Goal: Information Seeking & Learning: Learn about a topic

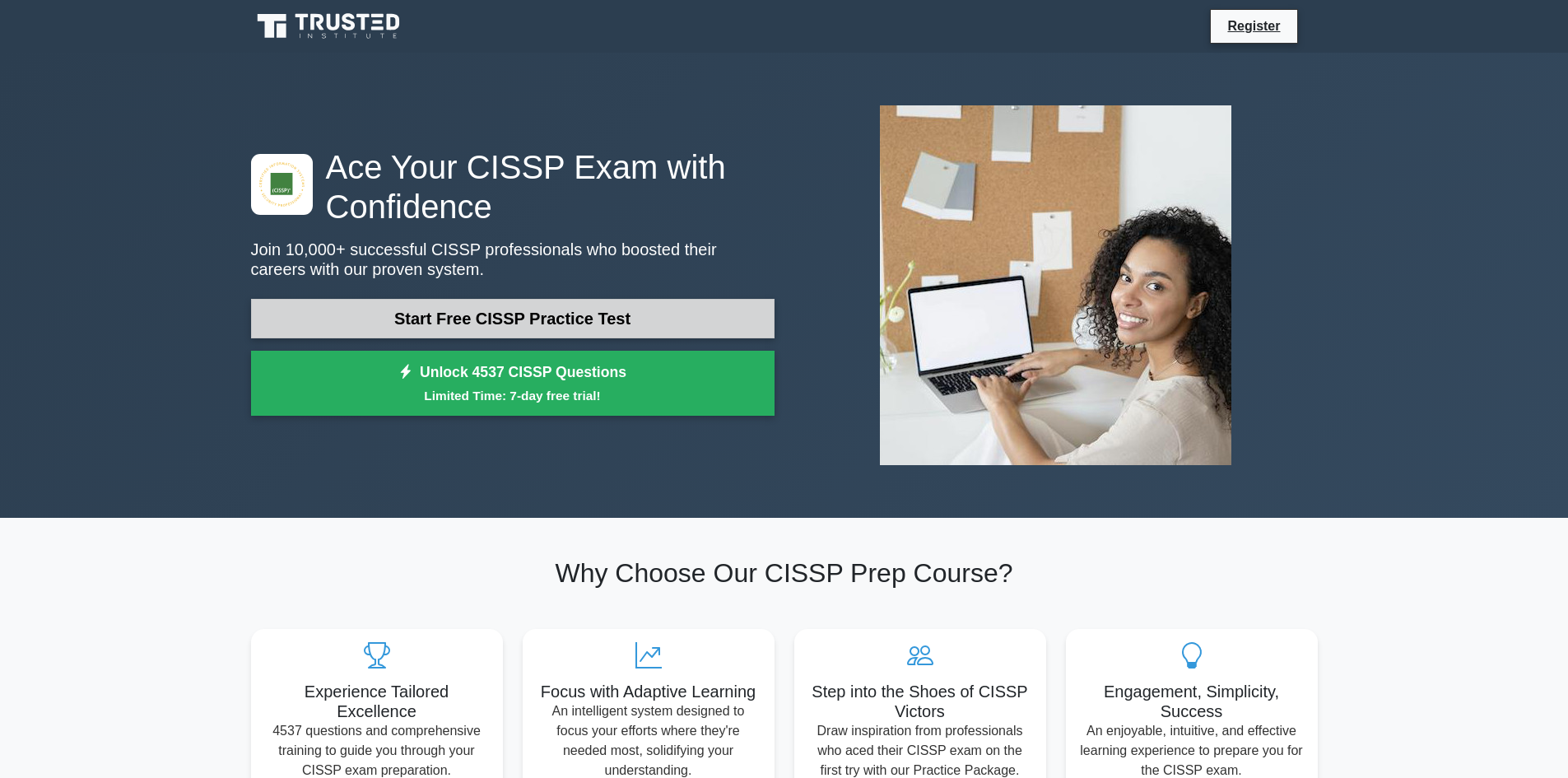
click at [634, 330] on link "Start Free CISSP Practice Test" at bounding box center [512, 318] width 523 height 40
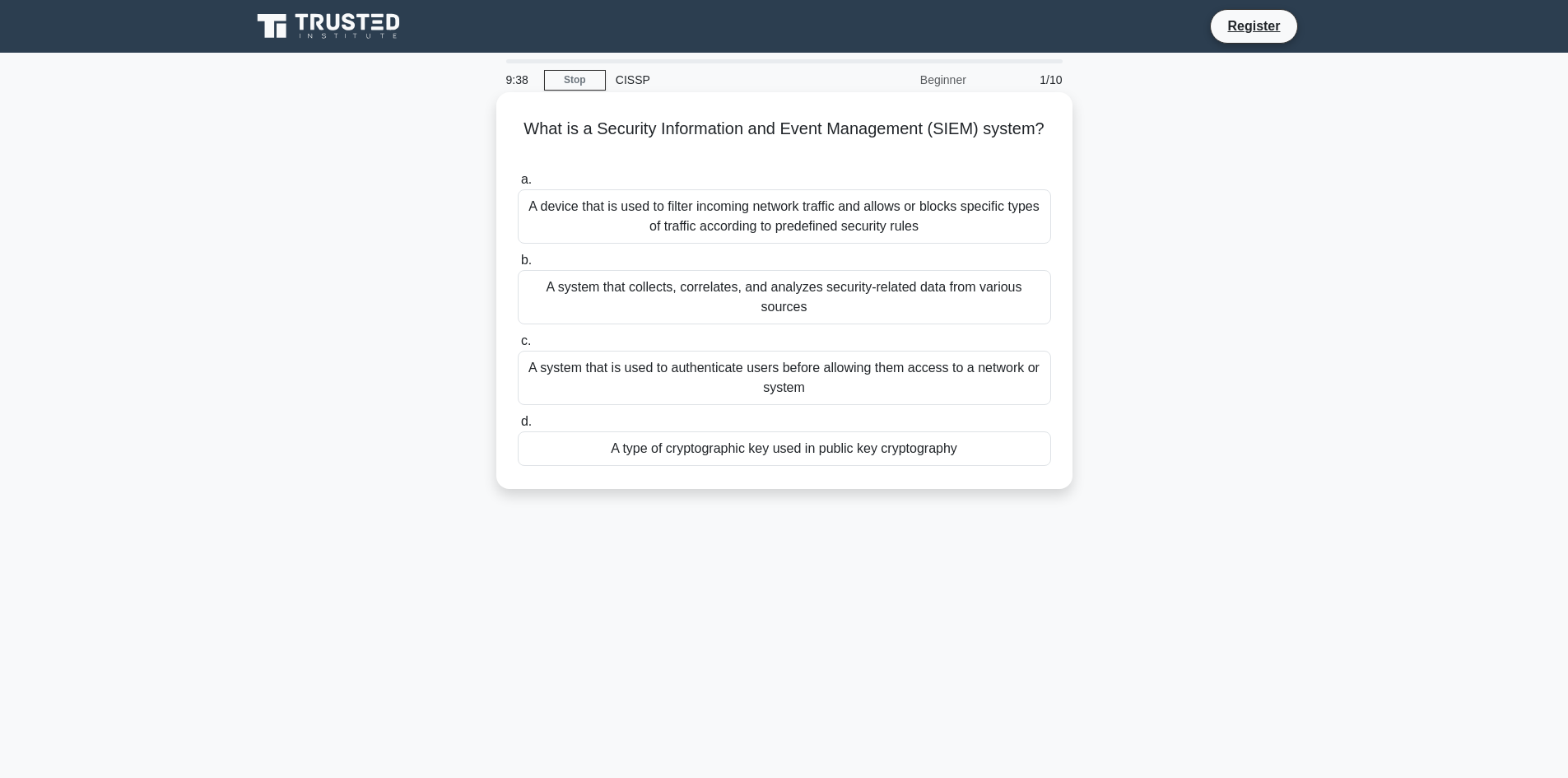
click at [890, 288] on div "A system that collects, correlates, and analyzes security-related data from var…" at bounding box center [784, 297] width 533 height 55
click at [517, 266] on input "b. A system that collects, correlates, and analyzes security-related data from …" at bounding box center [517, 260] width 0 height 11
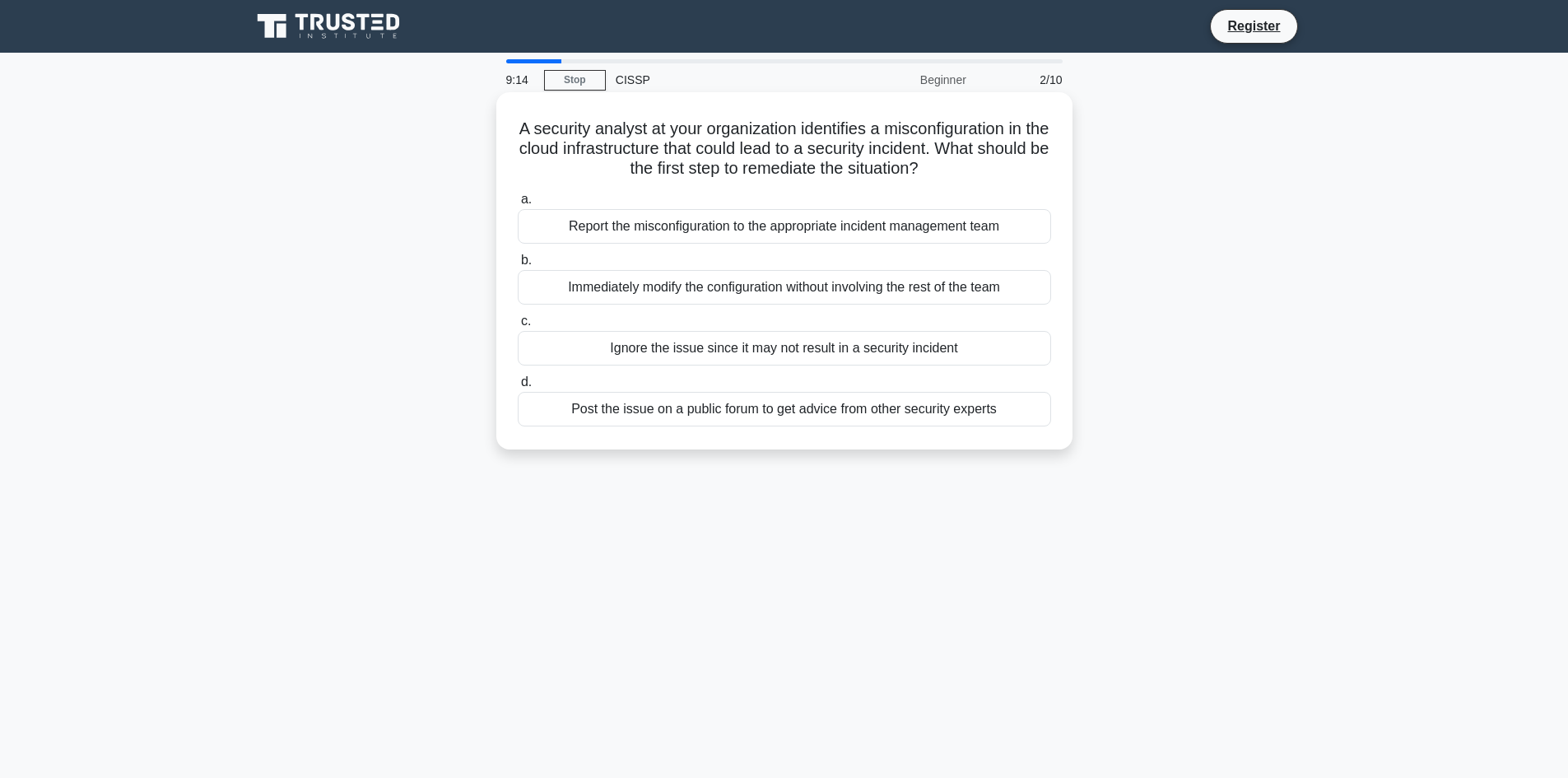
click at [783, 228] on div "Report the misconfiguration to the appropriate incident management team" at bounding box center [784, 226] width 533 height 34
click at [517, 205] on input "a. Report the misconfiguration to the appropriate incident management team" at bounding box center [517, 199] width 0 height 11
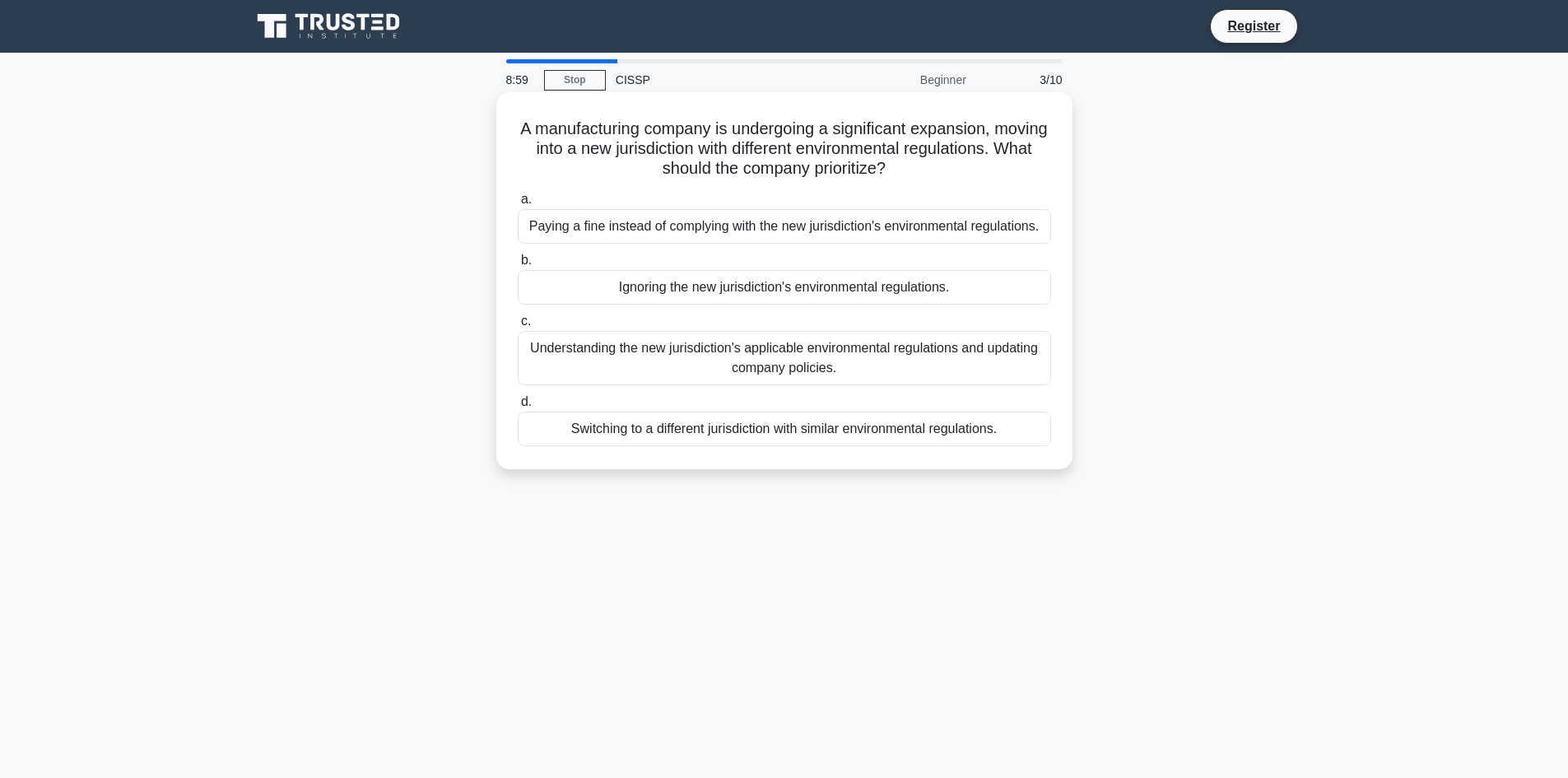
click at [781, 370] on div "Understanding the new jurisdiction's applicable environmental regulations and u…" at bounding box center [784, 357] width 533 height 55
click at [517, 326] on input "c. Understanding the new jurisdiction's applicable environmental regulations an…" at bounding box center [517, 321] width 0 height 11
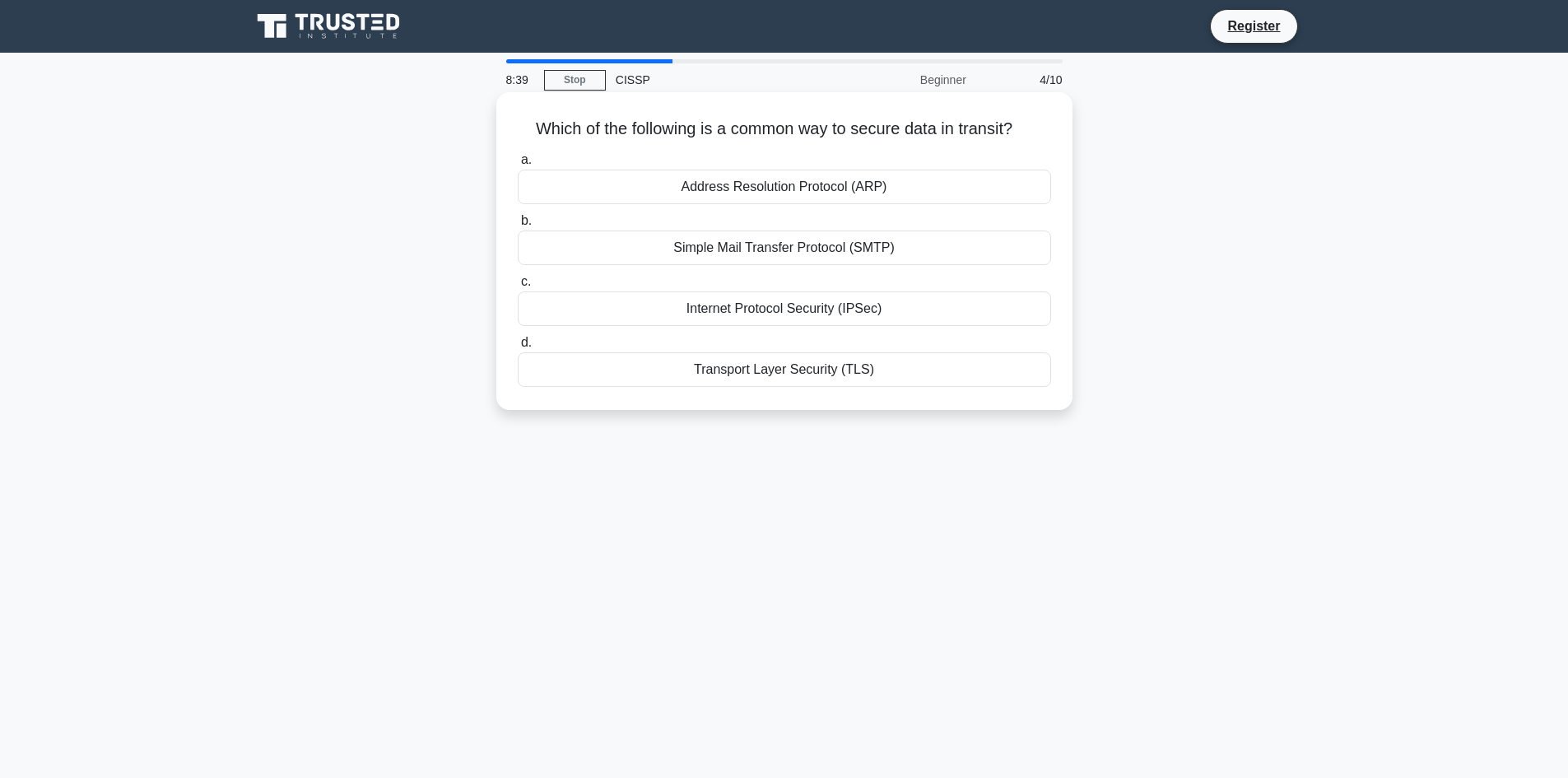
click at [815, 369] on div "Transport Layer Security (TLS)" at bounding box center [784, 369] width 533 height 34
click at [517, 348] on input "d. Transport Layer Security (TLS)" at bounding box center [517, 342] width 0 height 11
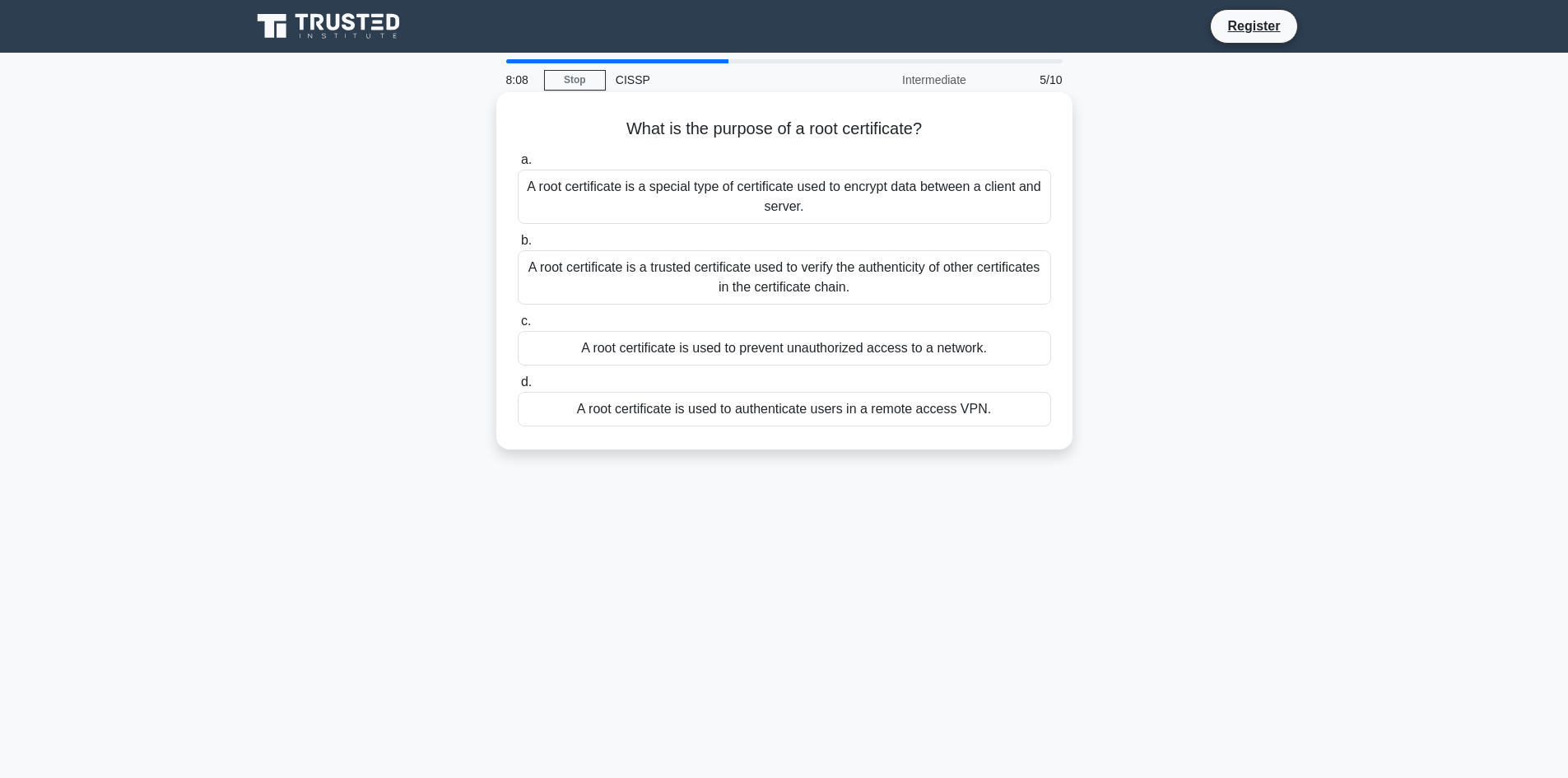
click at [930, 286] on div "A root certificate is a trusted certificate used to verify the authenticity of …" at bounding box center [784, 277] width 533 height 55
click at [517, 246] on input "b. A root certificate is a trusted certificate used to verify the authenticity …" at bounding box center [517, 241] width 0 height 11
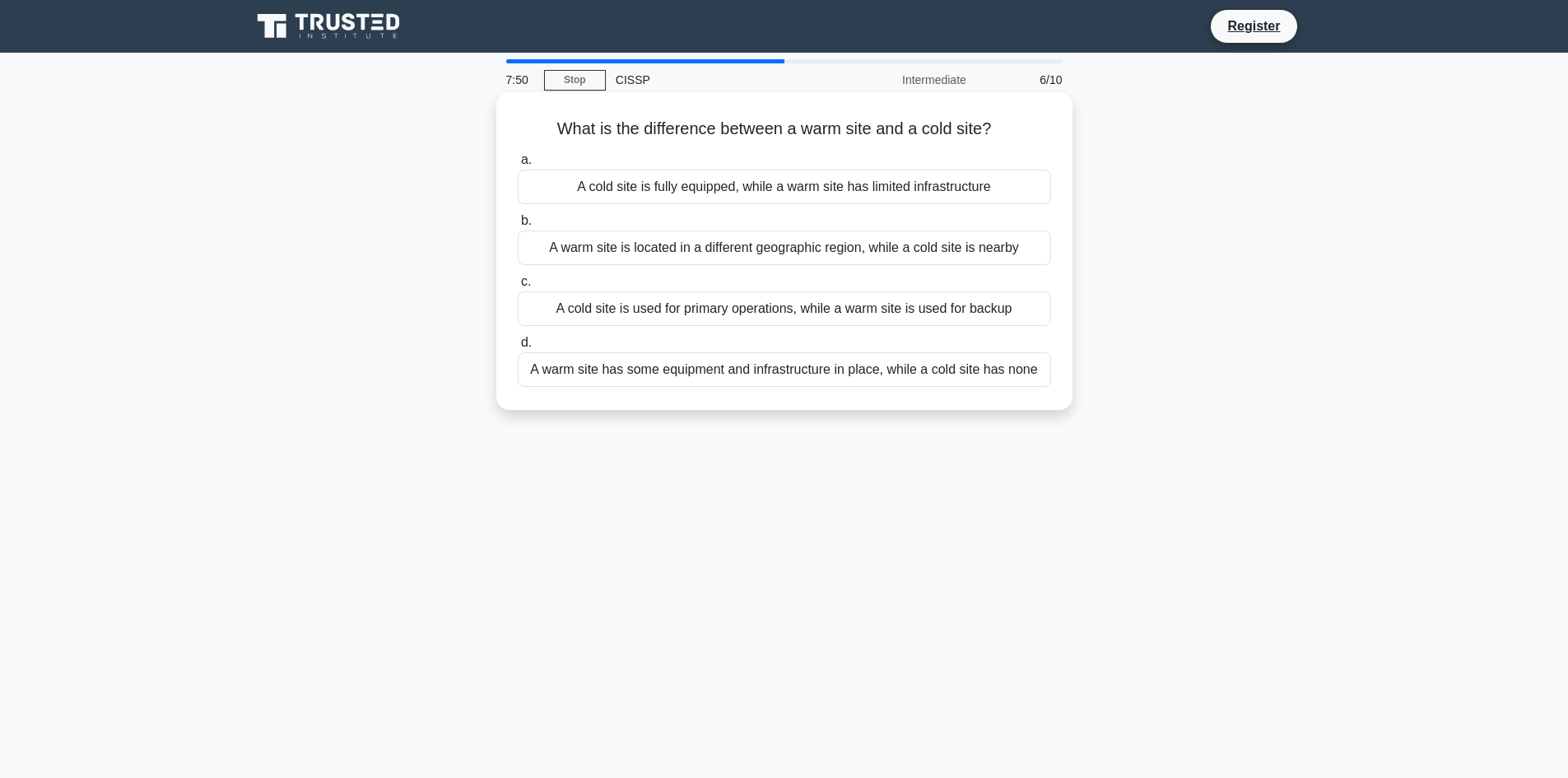
click at [737, 376] on div "A warm site has some equipment and infrastructure in place, while a cold site h…" at bounding box center [784, 369] width 533 height 34
click at [517, 348] on input "d. A warm site has some equipment and infrastructure in place, while a cold sit…" at bounding box center [517, 342] width 0 height 11
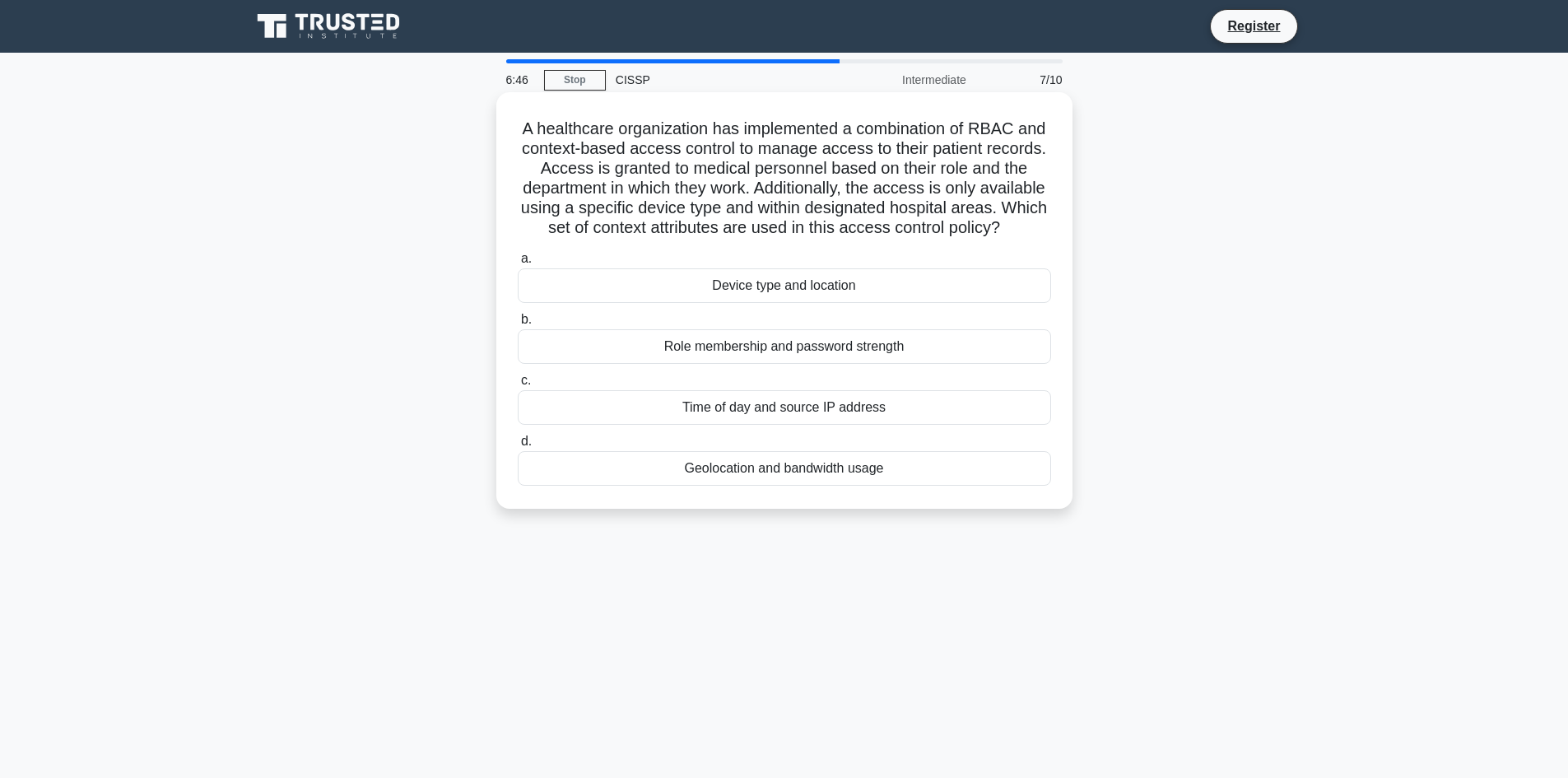
click at [828, 303] on div "Device type and location" at bounding box center [784, 285] width 533 height 34
click at [517, 264] on input "a. Device type and location" at bounding box center [517, 258] width 0 height 11
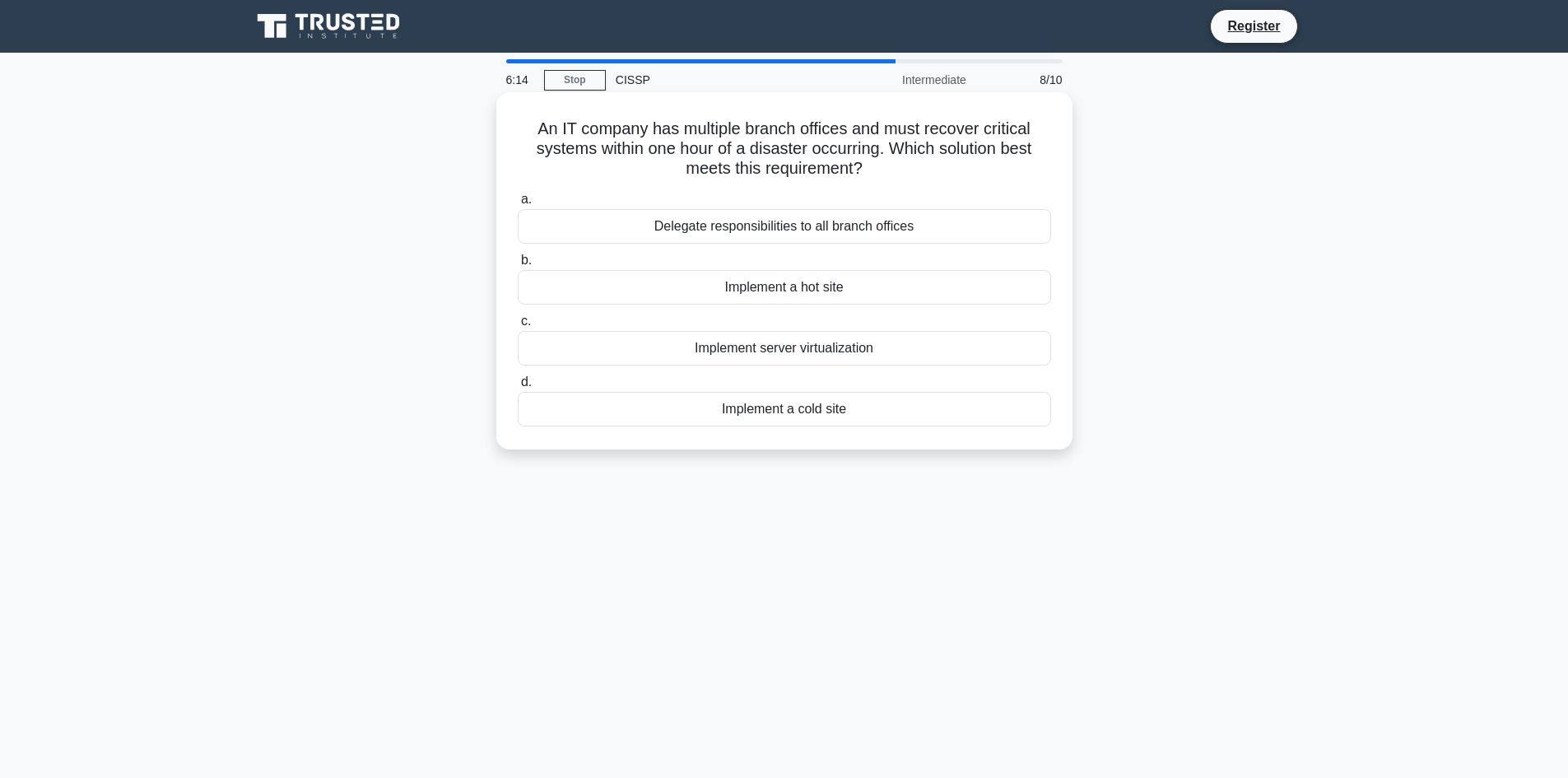
click at [857, 293] on div "Implement a hot site" at bounding box center [784, 287] width 533 height 34
click at [517, 266] on input "b. Implement a hot site" at bounding box center [517, 260] width 0 height 11
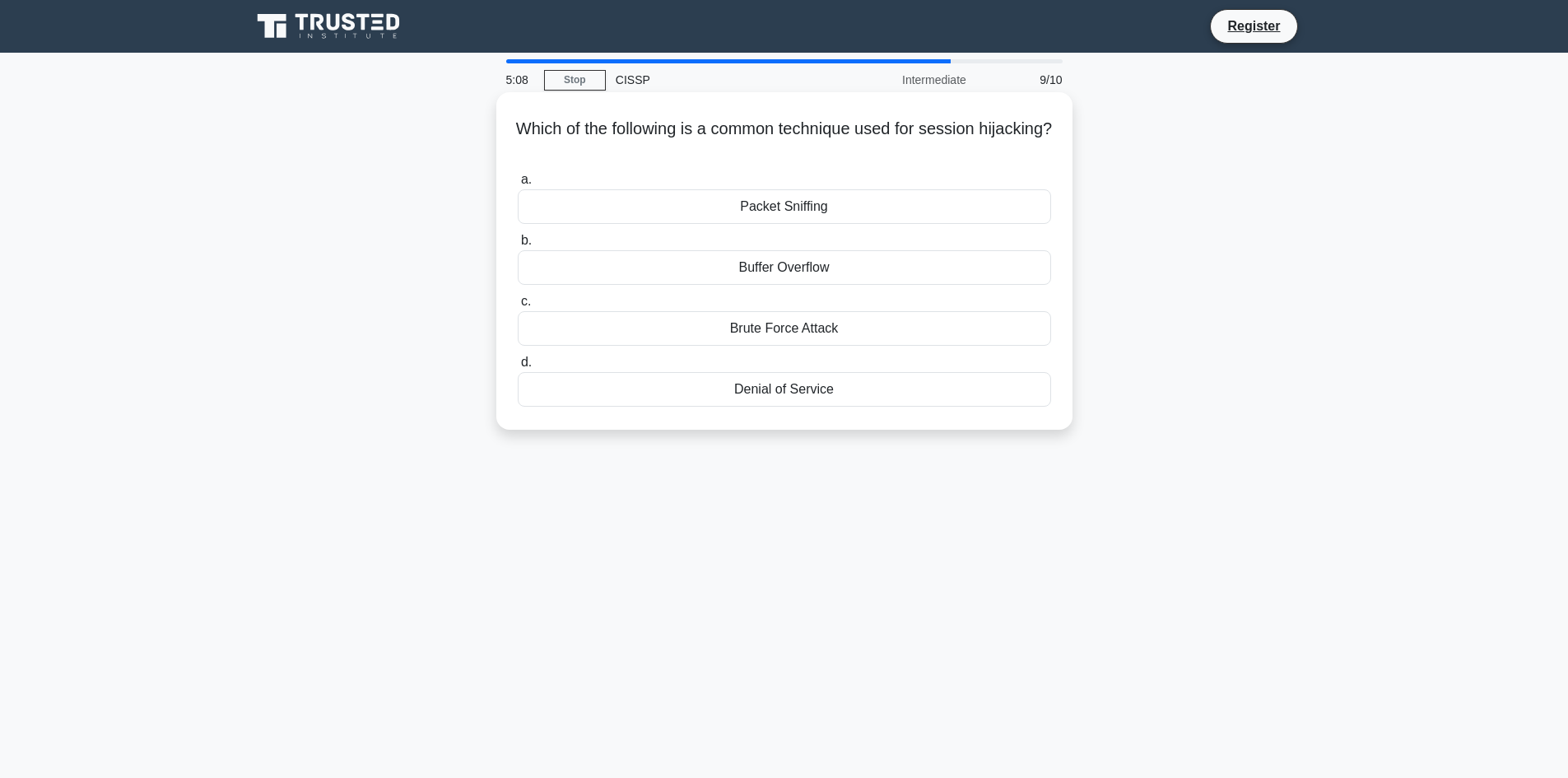
click at [816, 394] on div "Denial of Service" at bounding box center [784, 389] width 533 height 34
click at [517, 368] on input "d. Denial of Service" at bounding box center [517, 363] width 0 height 11
click at [845, 273] on div "Biometric authentication" at bounding box center [784, 267] width 533 height 34
click at [517, 246] on input "b. Biometric authentication" at bounding box center [517, 241] width 0 height 11
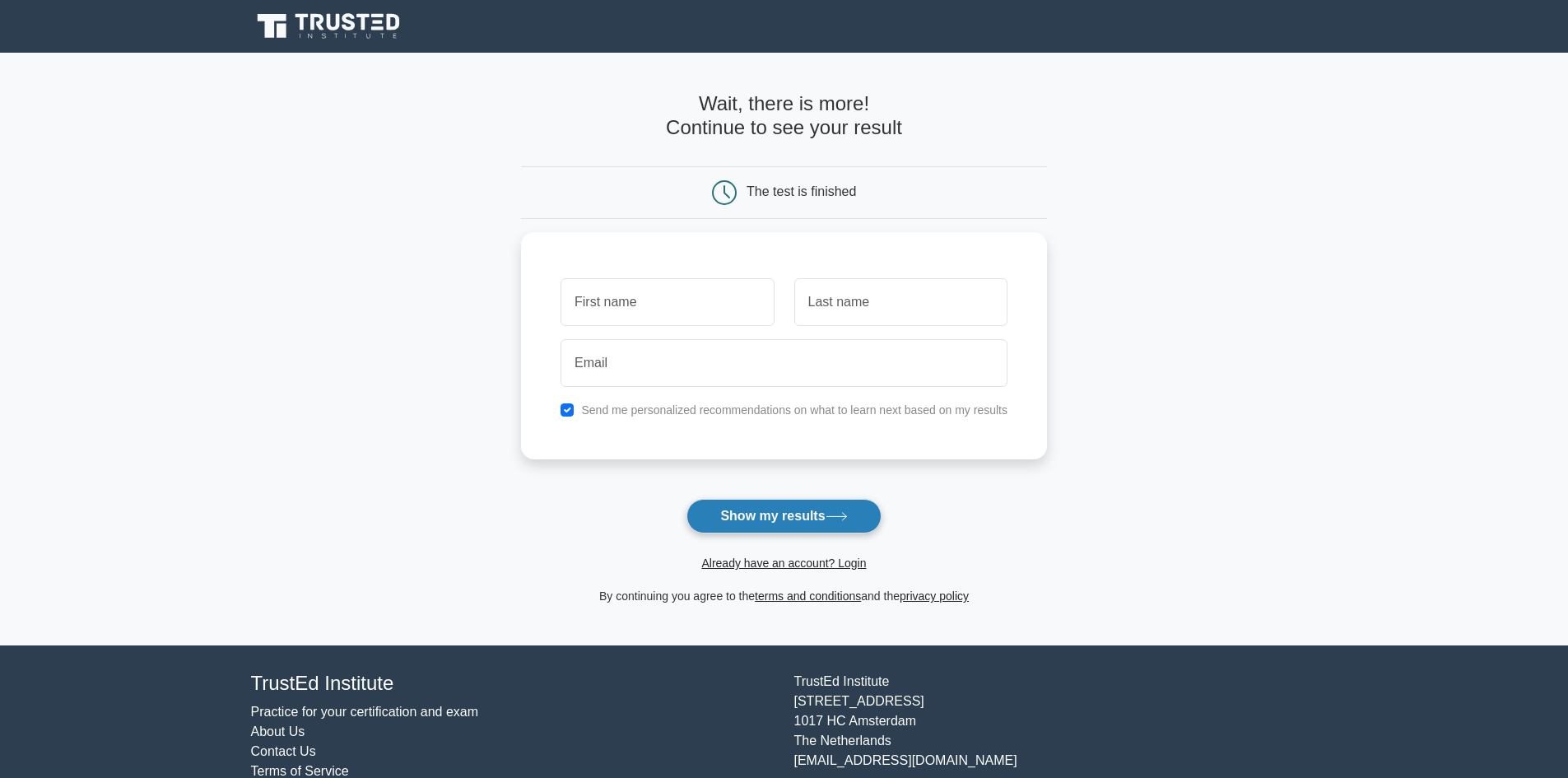
click at [783, 527] on button "Show my results" at bounding box center [783, 516] width 194 height 34
click at [786, 523] on button "Show my results" at bounding box center [783, 516] width 194 height 34
click at [740, 300] on input "text" at bounding box center [666, 298] width 213 height 48
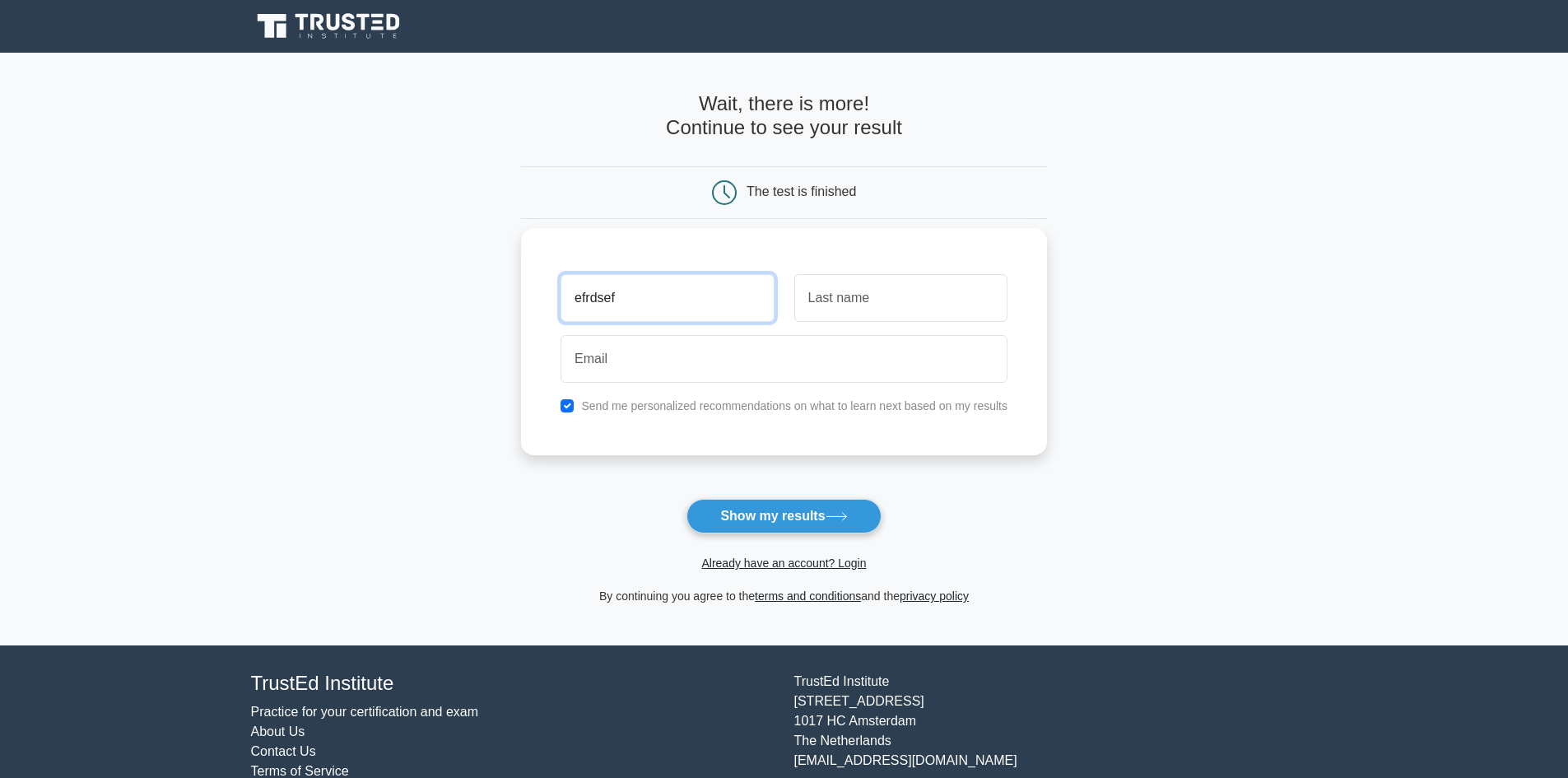
type input "efrdsef"
click at [855, 321] on input "text" at bounding box center [900, 298] width 213 height 48
type input "sdfdsfsdf"
click at [711, 380] on input "email" at bounding box center [783, 358] width 447 height 48
drag, startPoint x: 768, startPoint y: 498, endPoint x: 772, endPoint y: 507, distance: 9.8
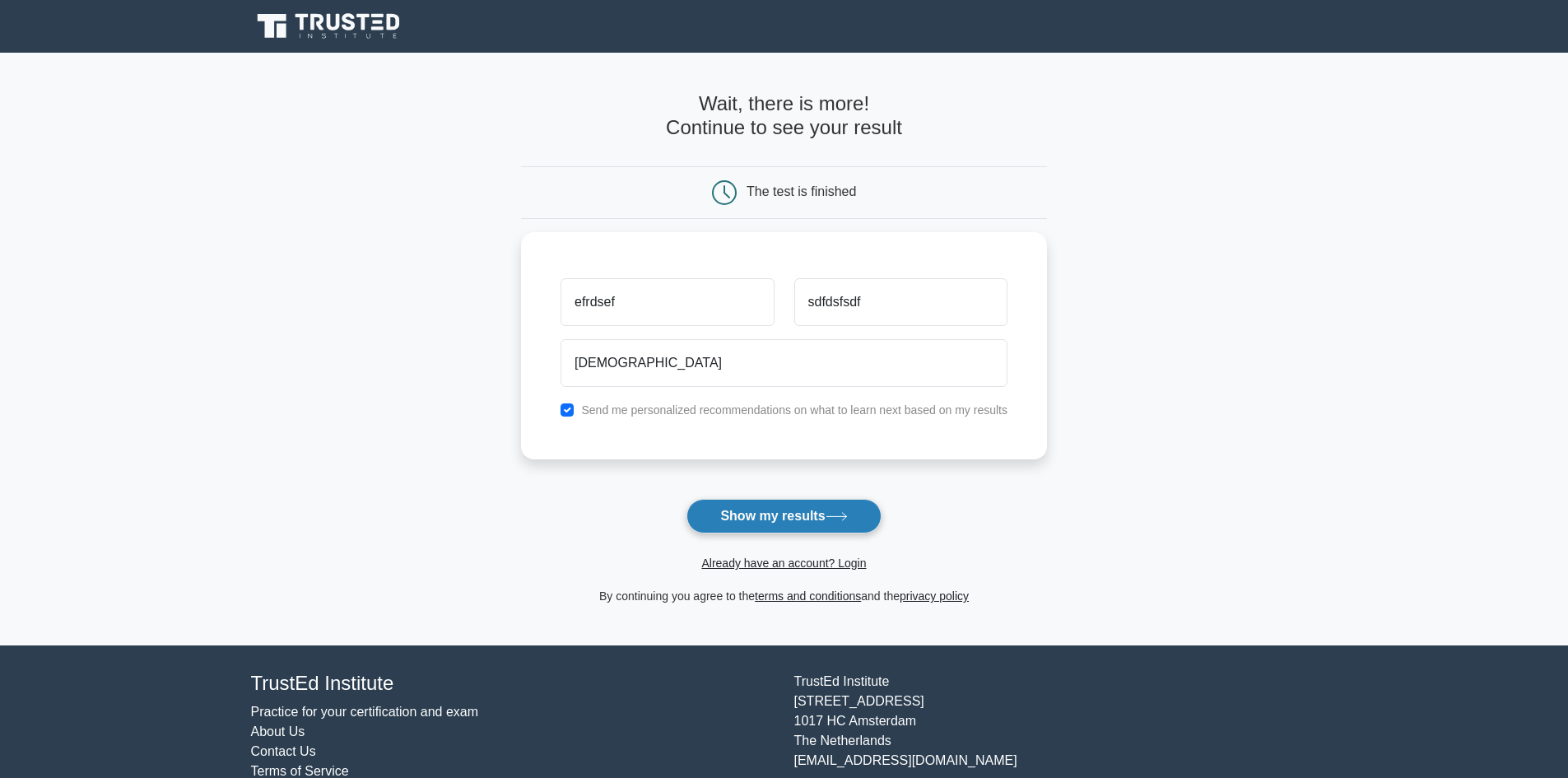
click at [769, 498] on form "Wait, there is more! Continue to see your result The test is finished efrdsef" at bounding box center [783, 349] width 526 height 514
click at [773, 511] on button "Show my results" at bounding box center [783, 516] width 194 height 34
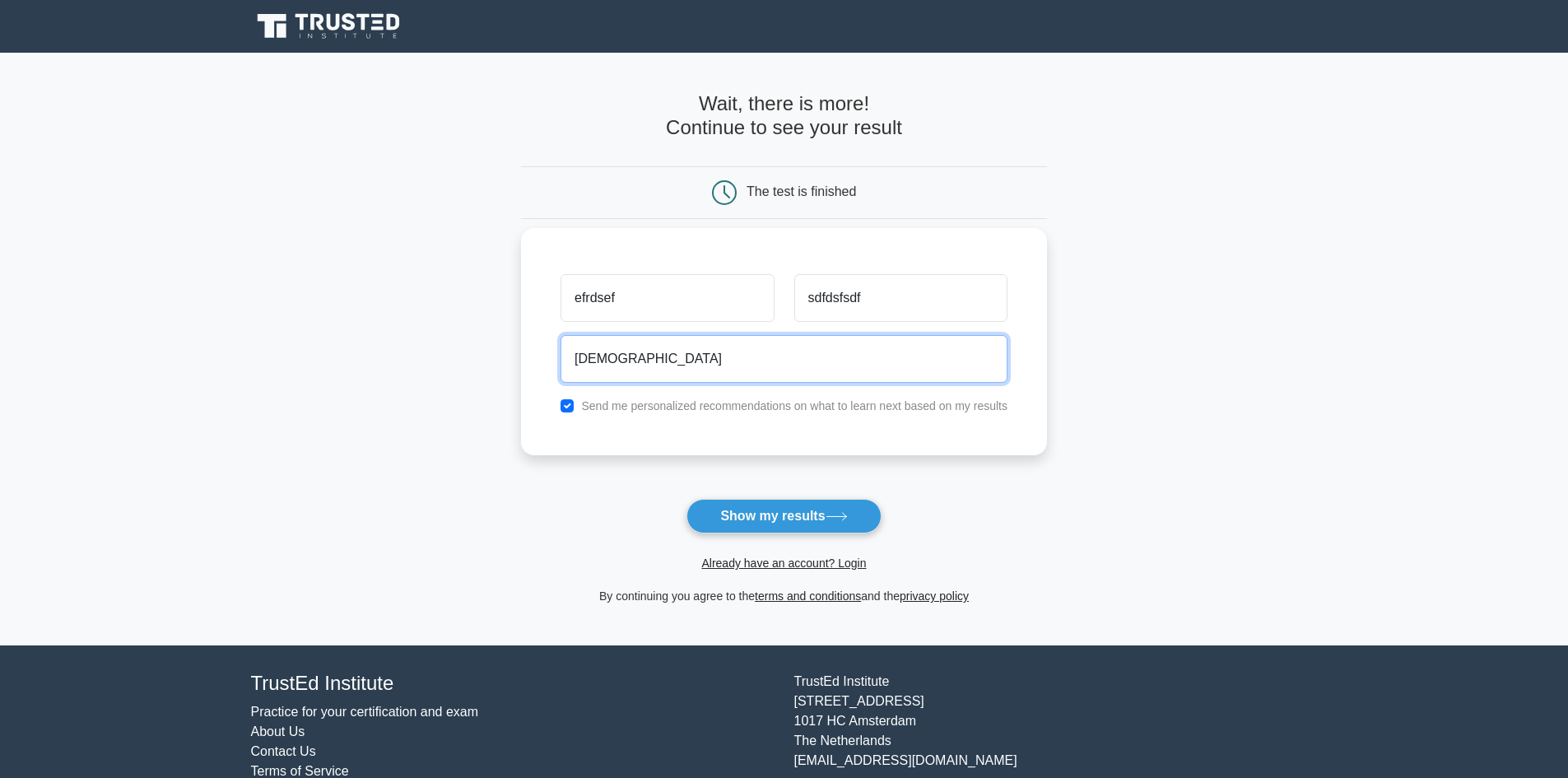
click at [739, 365] on input "dsfdsf" at bounding box center [783, 358] width 447 height 48
type input "dsfdsf@ghfdgdf.com"
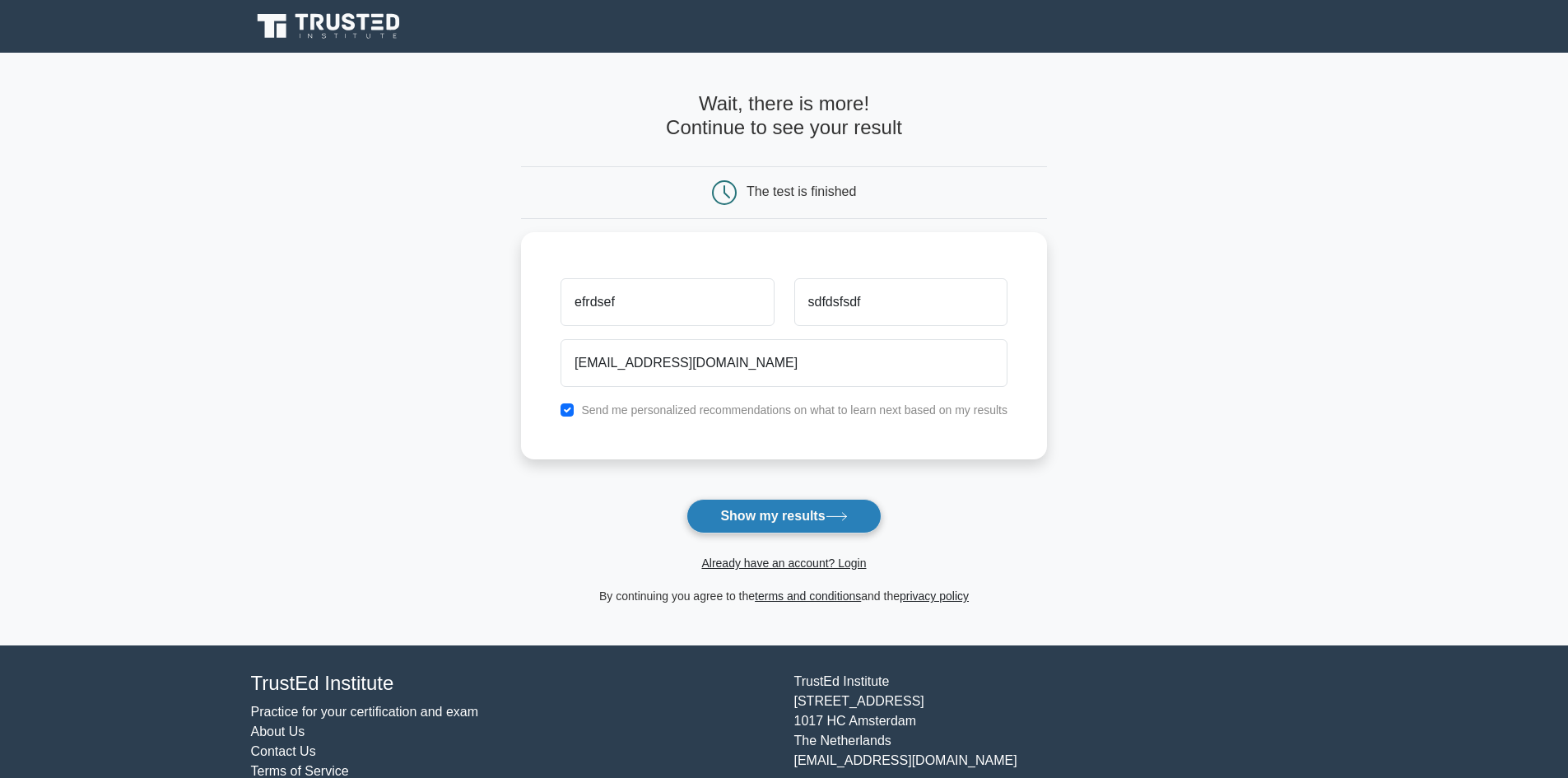
click at [772, 517] on button "Show my results" at bounding box center [783, 516] width 194 height 34
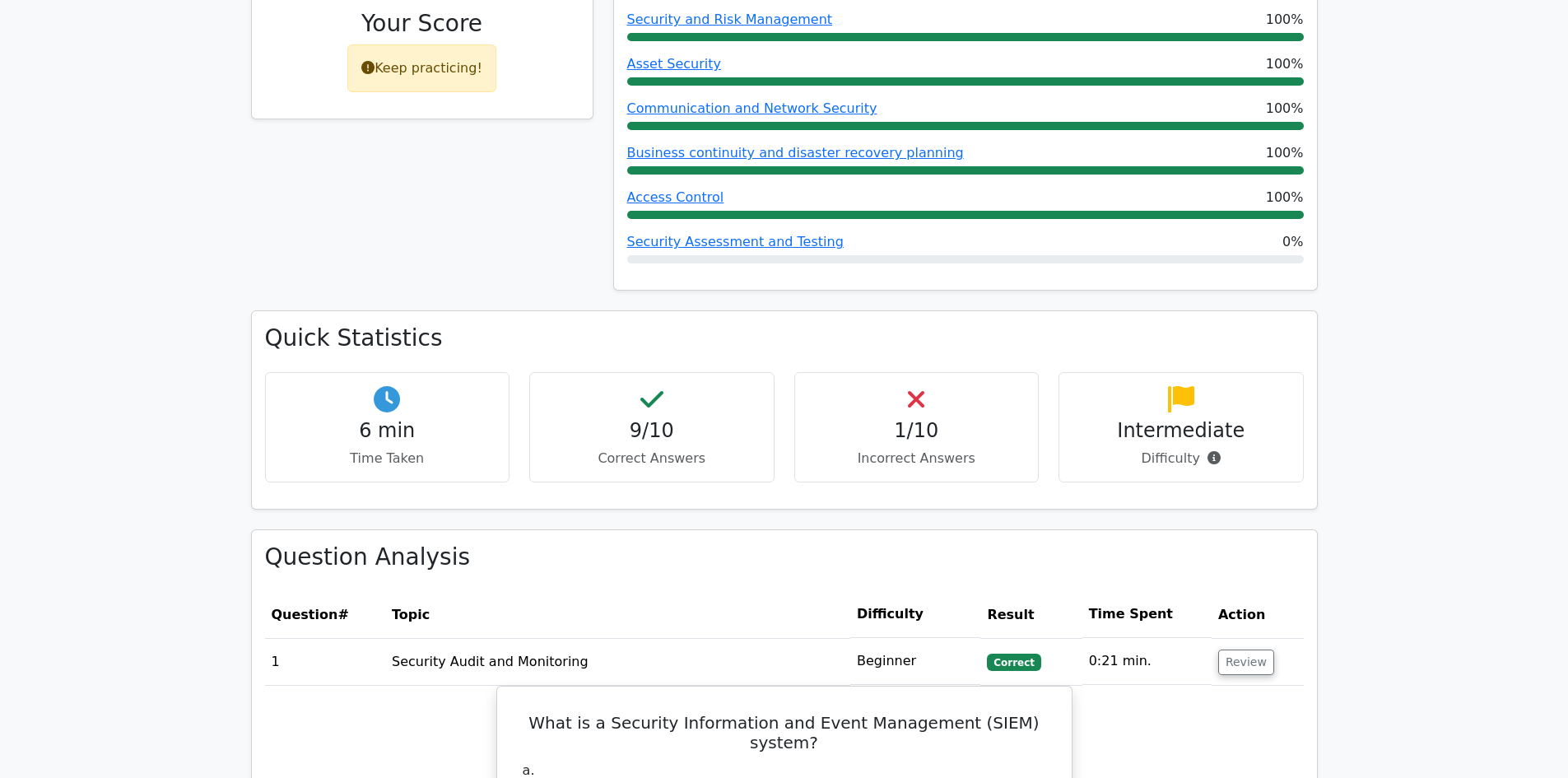
scroll to position [987, 0]
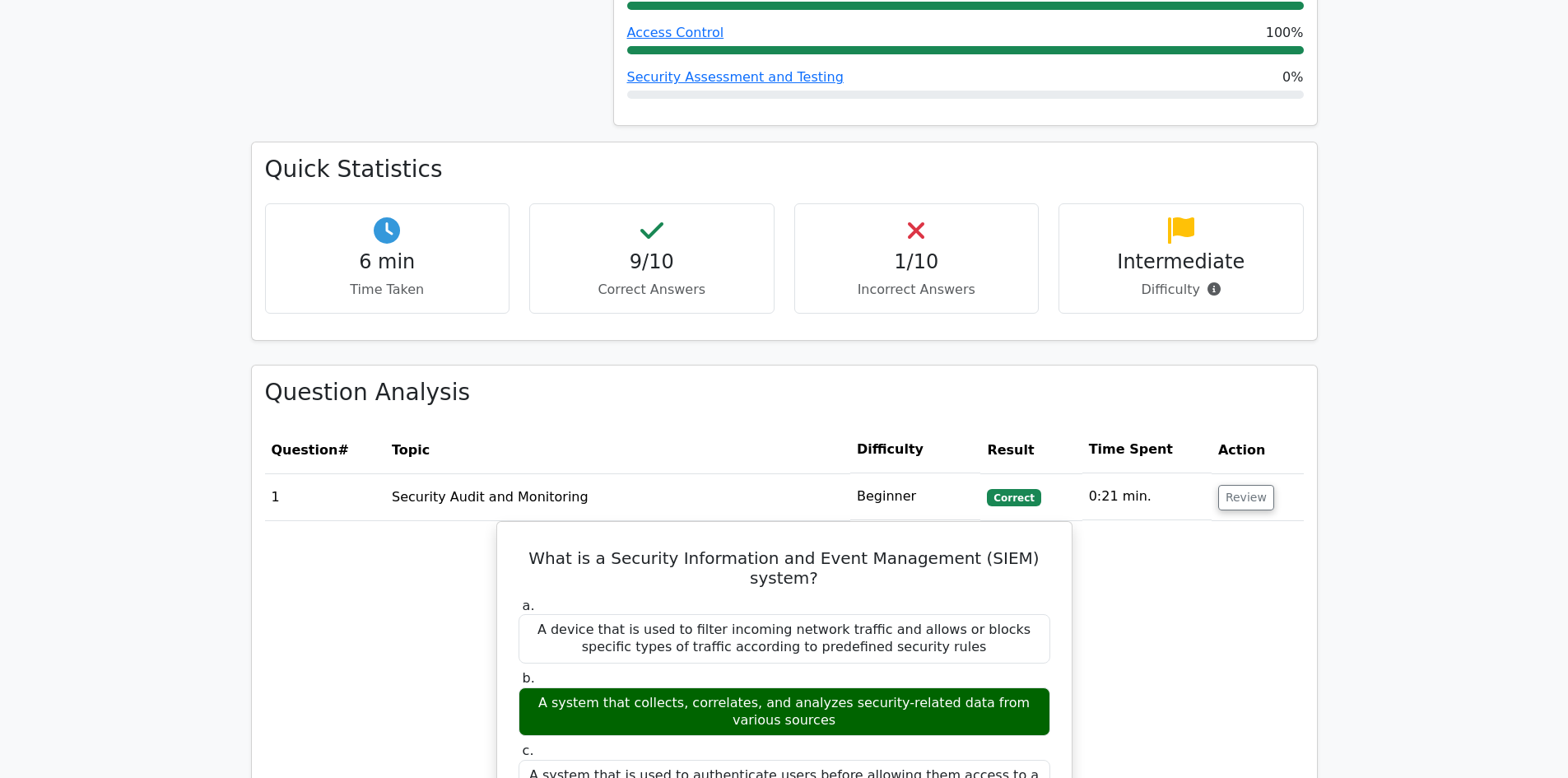
click at [944, 265] on h4 "1/10" at bounding box center [917, 262] width 217 height 24
click at [899, 261] on h4 "1/10" at bounding box center [917, 262] width 217 height 24
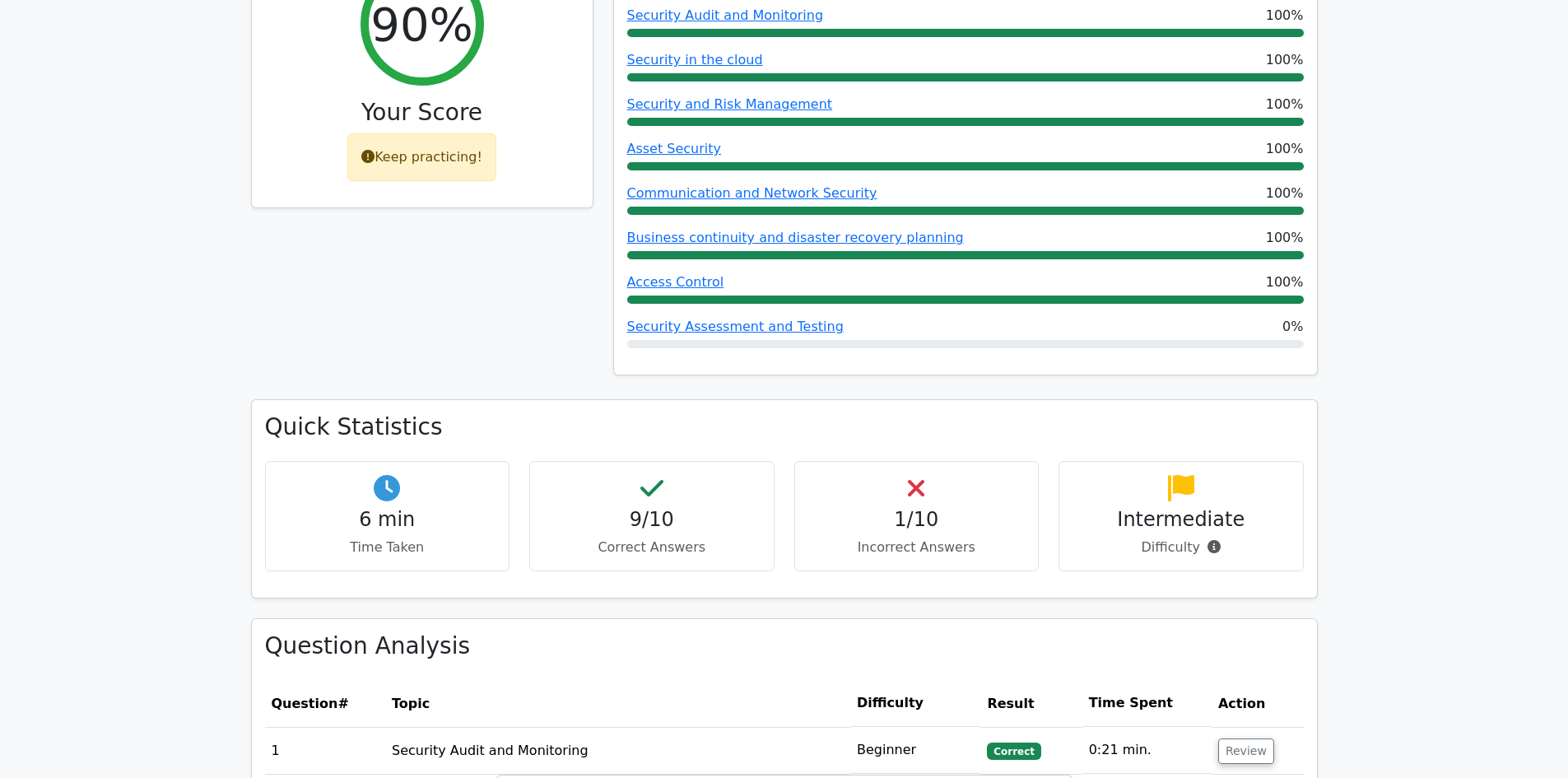
scroll to position [741, 0]
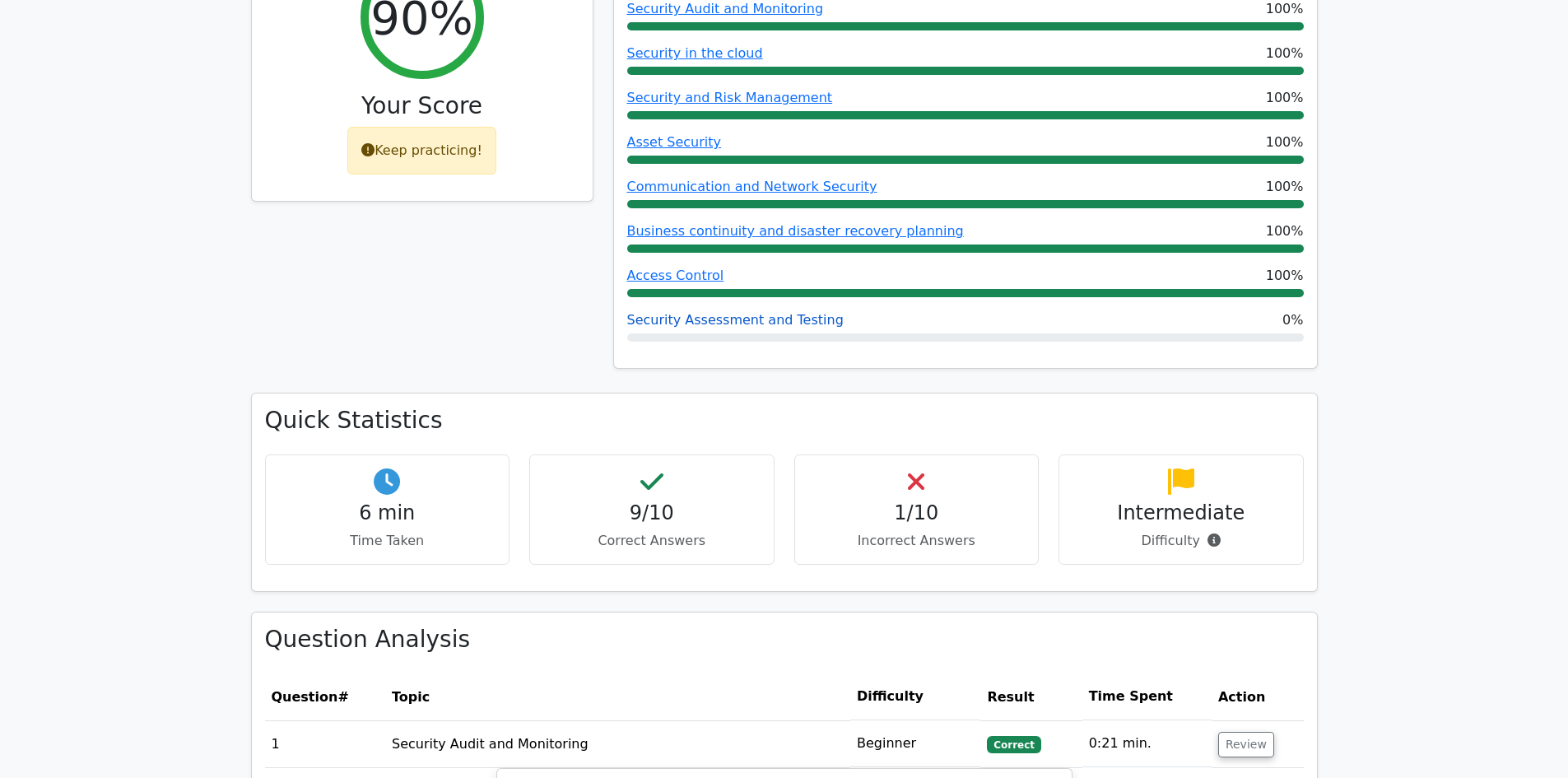
click at [781, 325] on link "Security Assessment and Testing" at bounding box center [735, 320] width 216 height 16
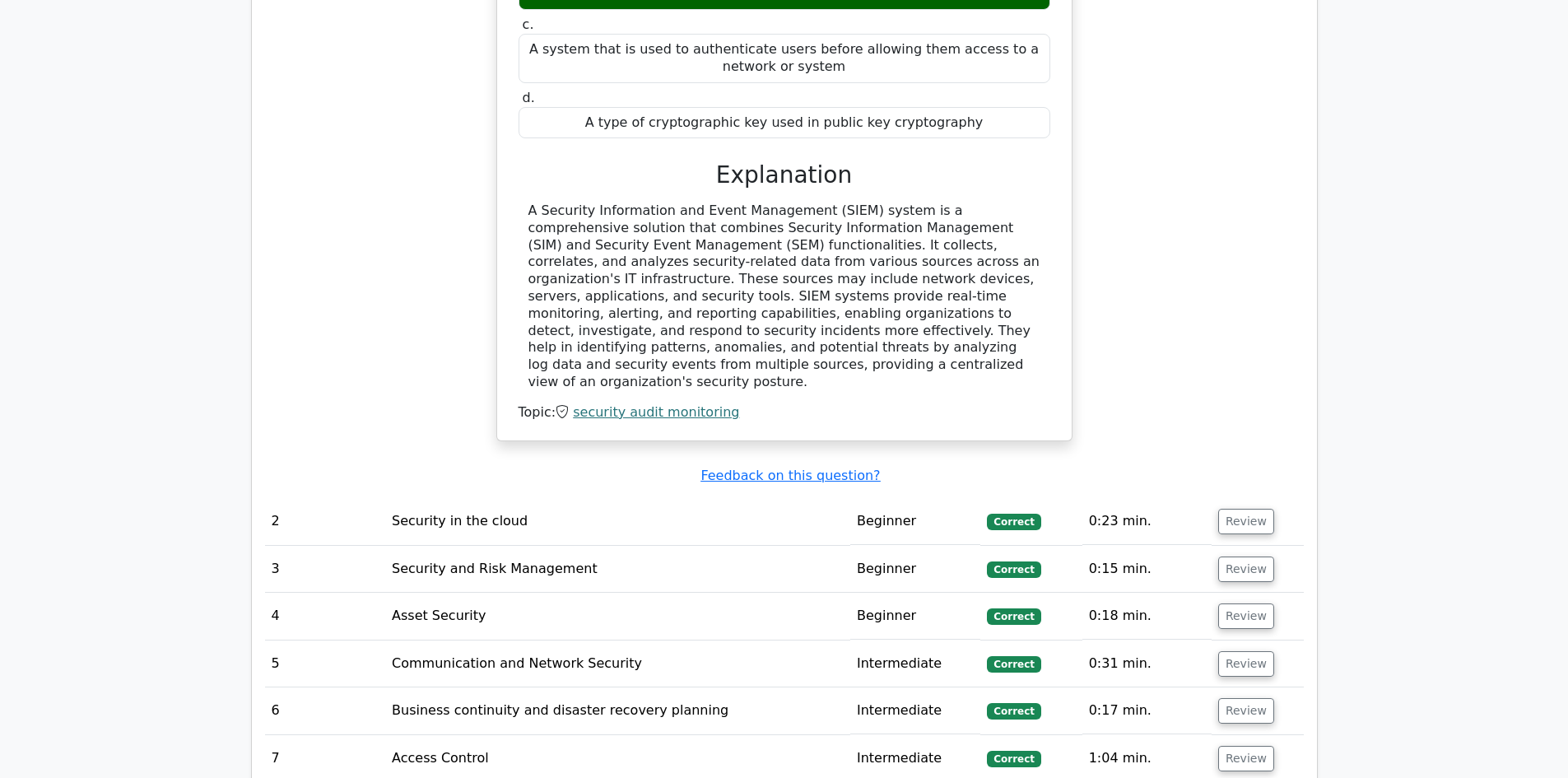
scroll to position [1893, 0]
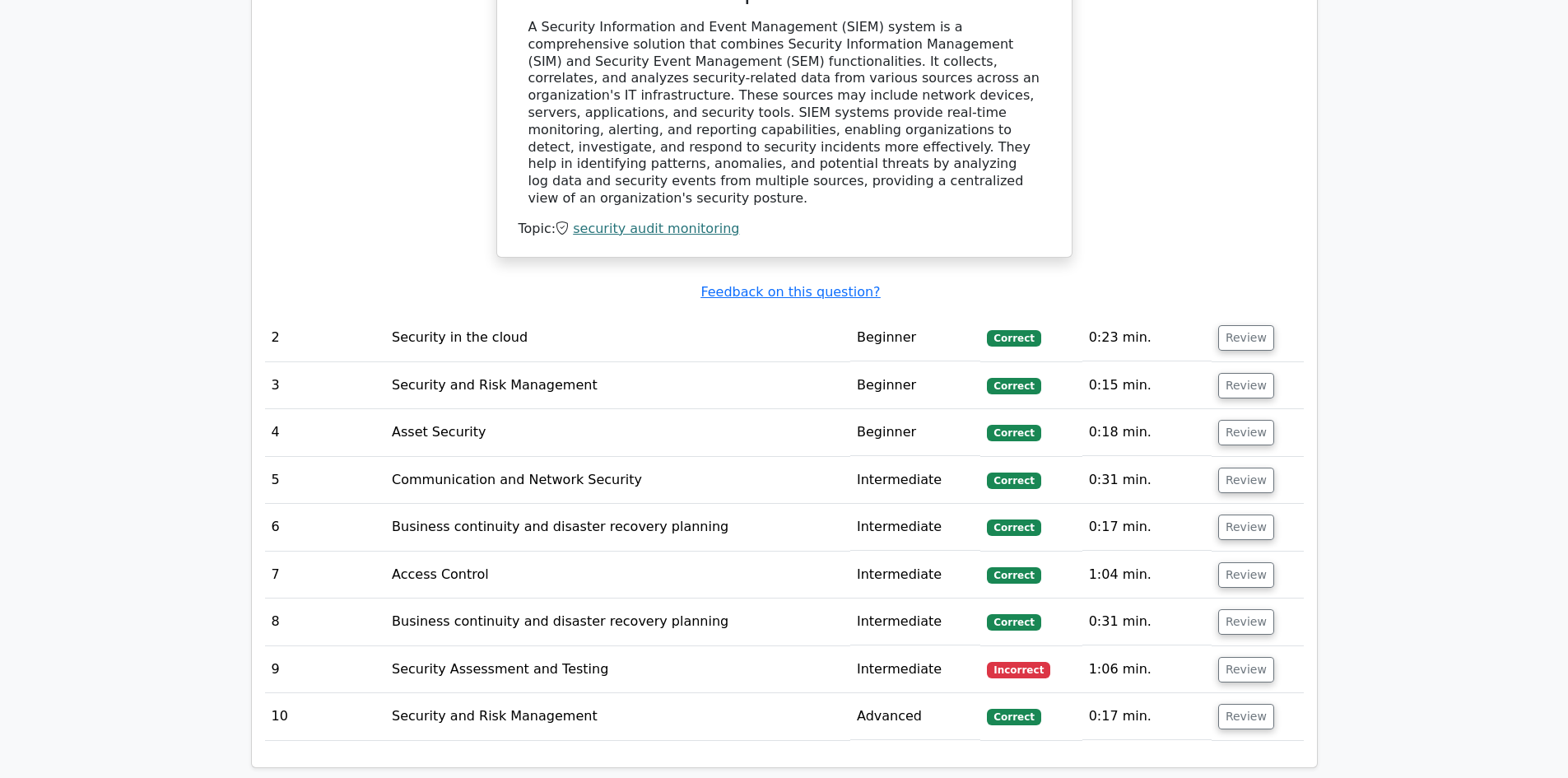
click at [511, 646] on td "Security Assessment and Testing" at bounding box center [617, 670] width 465 height 47
click at [1228, 657] on button "Review" at bounding box center [1246, 670] width 56 height 25
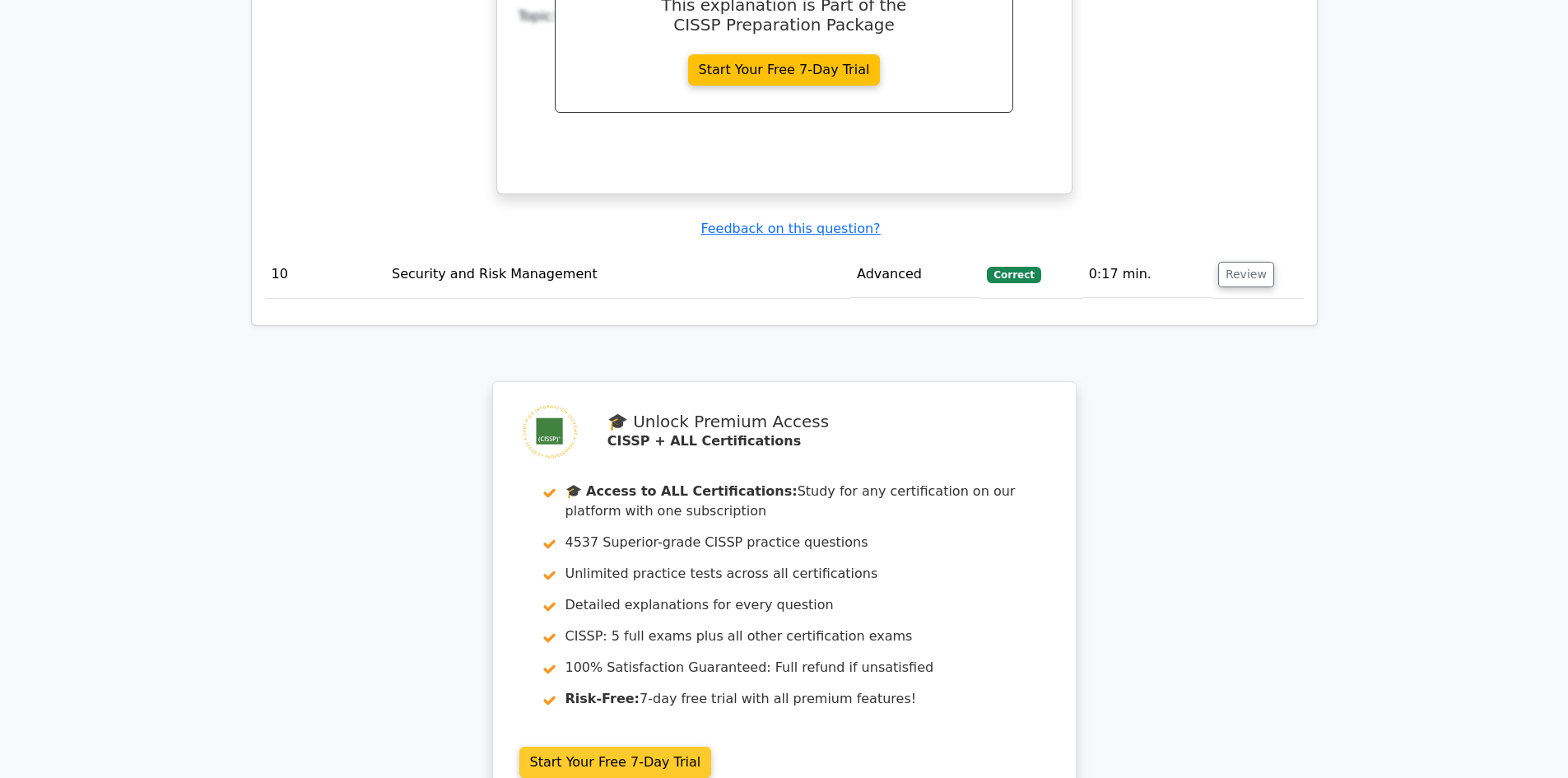
scroll to position [3210, 0]
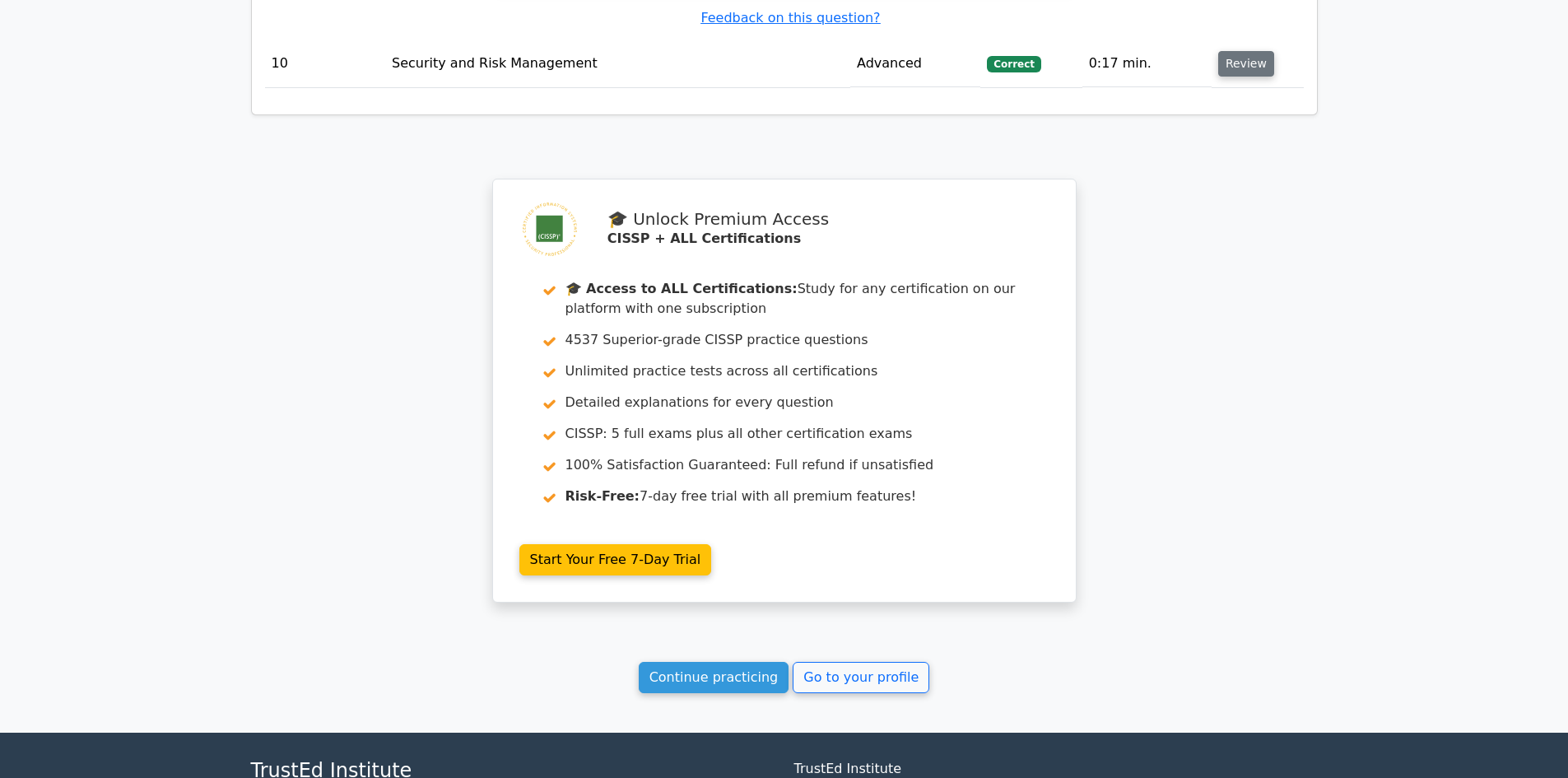
click at [1247, 51] on button "Review" at bounding box center [1246, 64] width 56 height 25
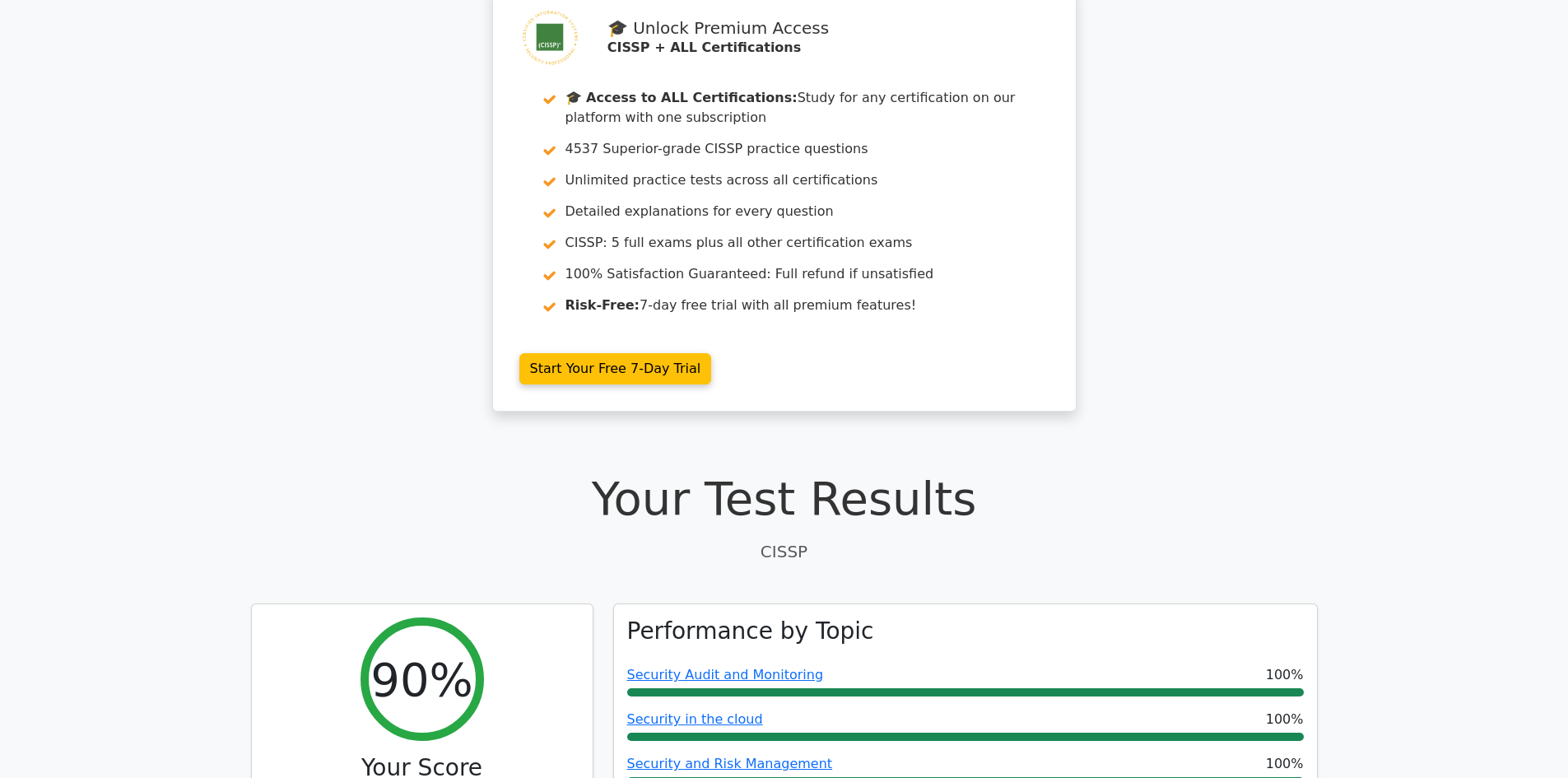
scroll to position [0, 0]
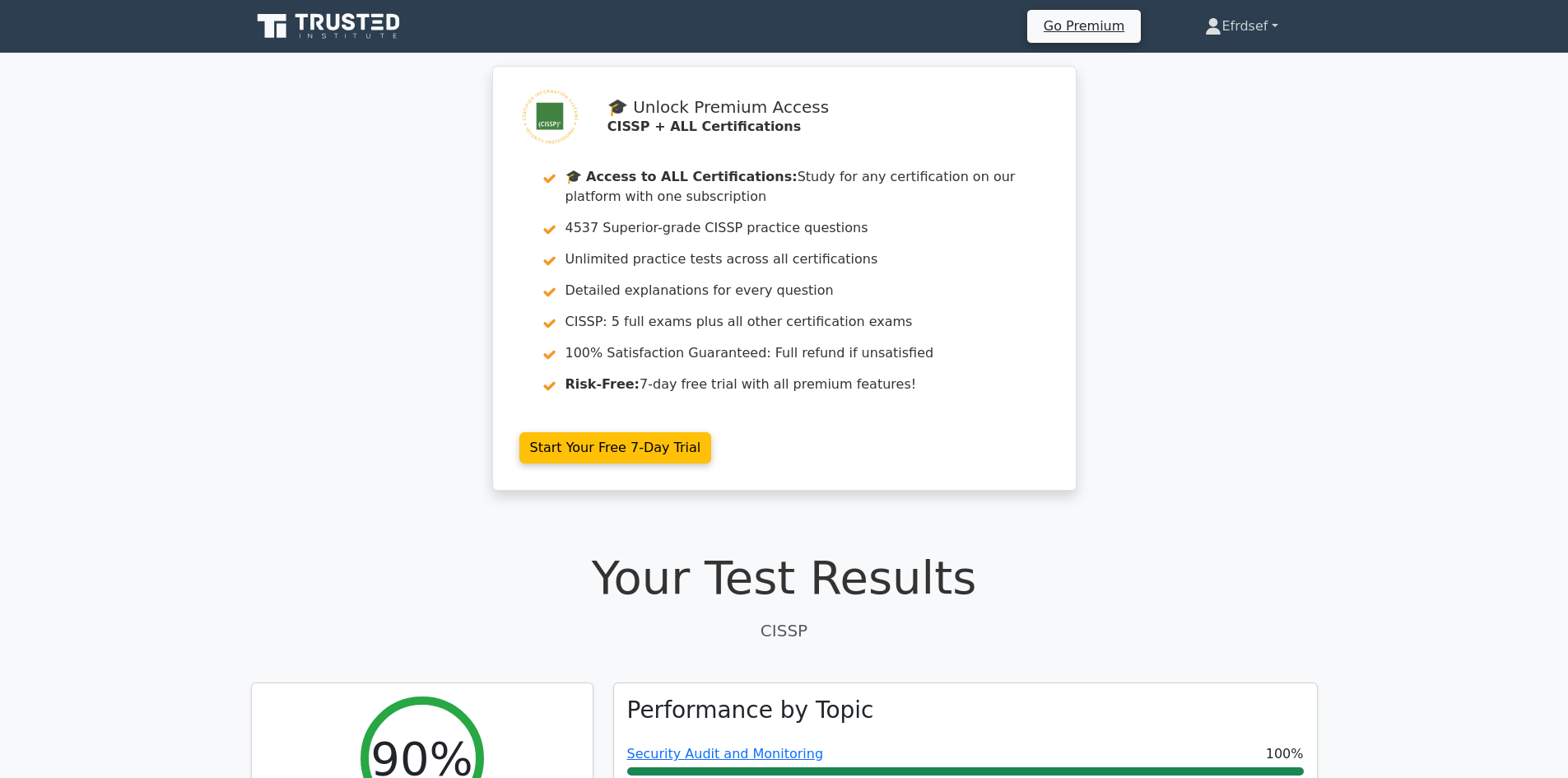
click at [1263, 34] on link "Efrdsef" at bounding box center [1242, 26] width 151 height 33
click at [1259, 30] on link "Efrdsef" at bounding box center [1242, 26] width 151 height 33
click at [342, 21] on icon at bounding box center [330, 26] width 158 height 31
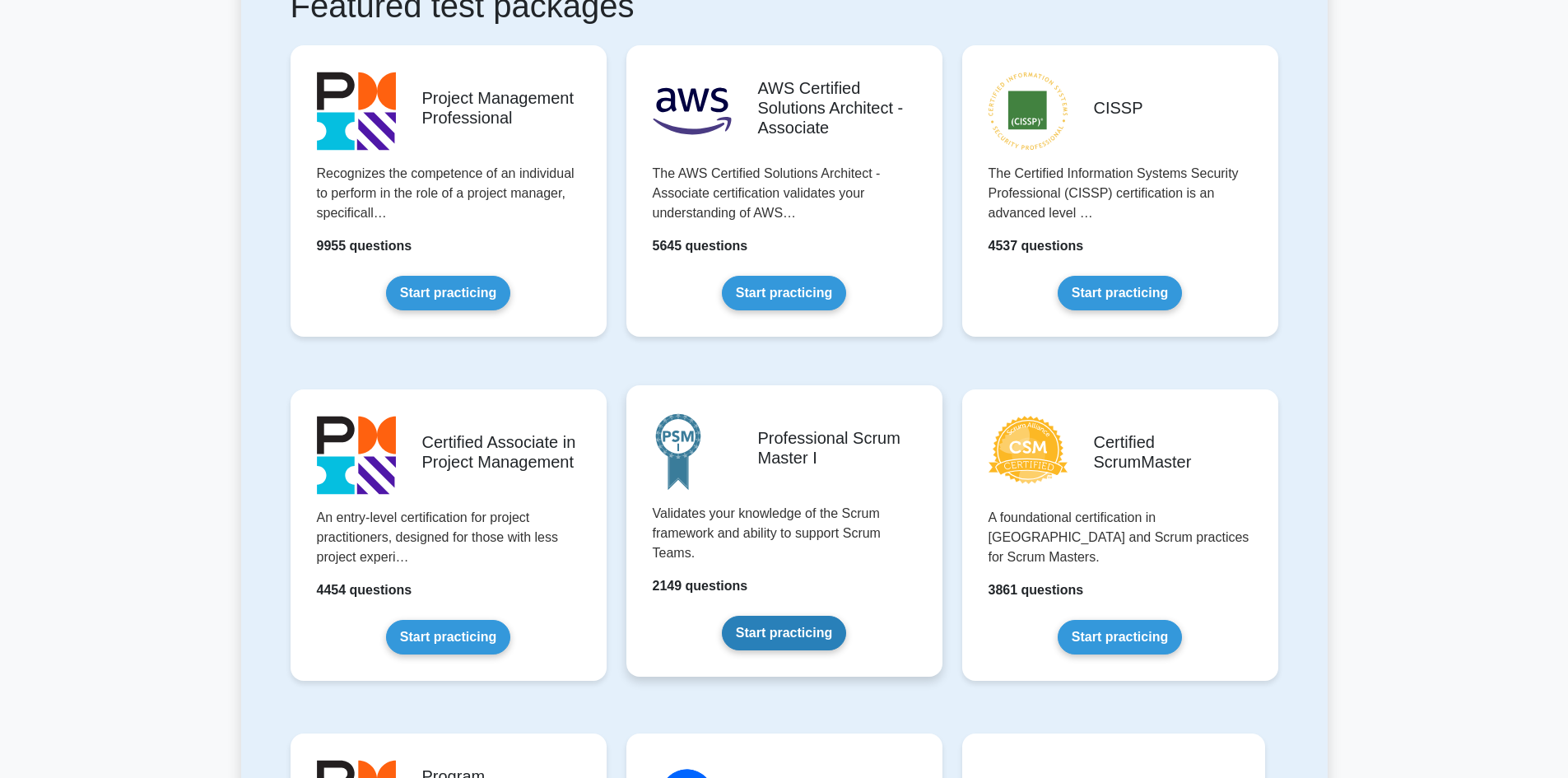
scroll to position [329, 0]
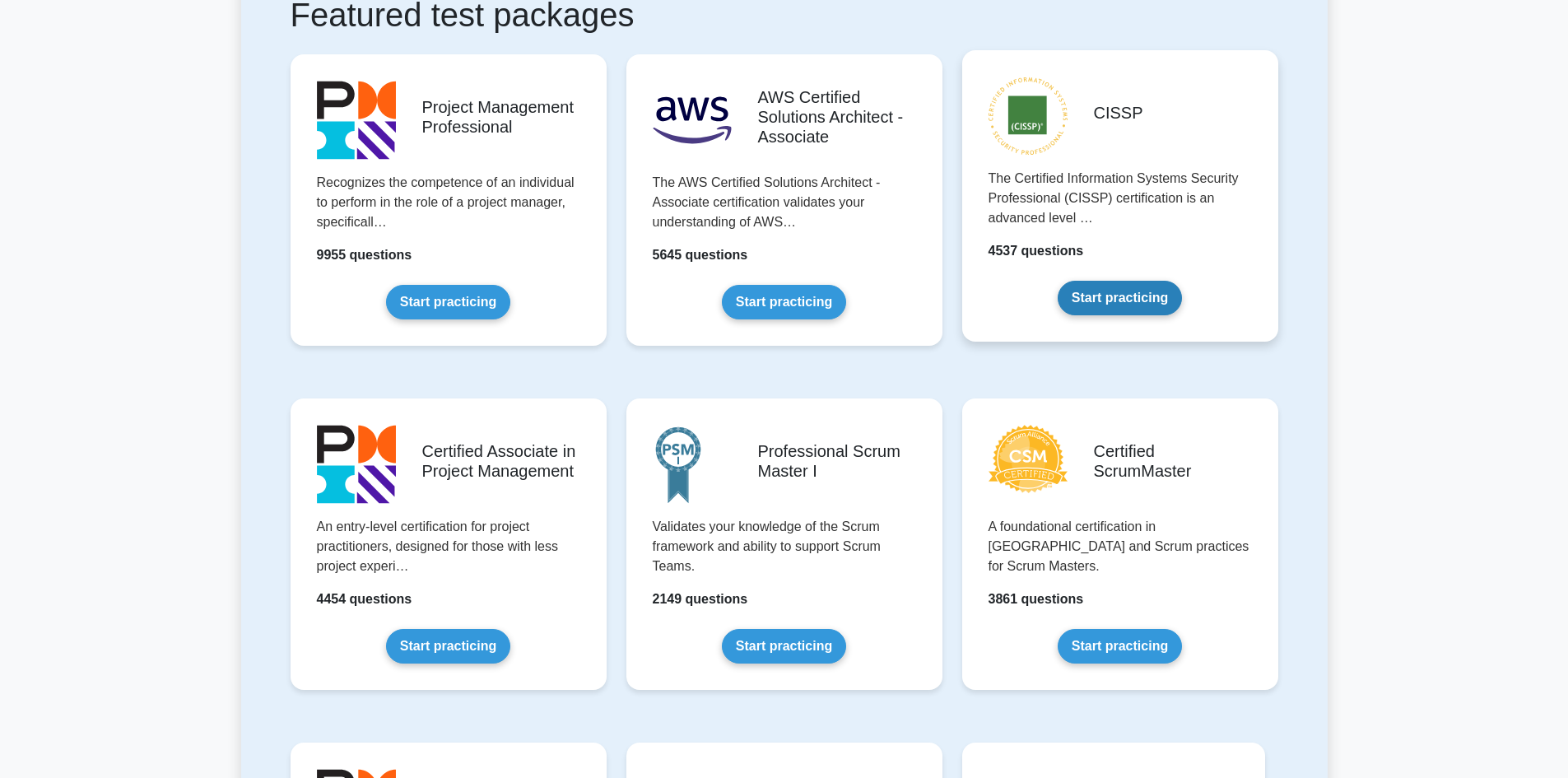
click at [1128, 289] on link "Start practicing" at bounding box center [1120, 298] width 124 height 34
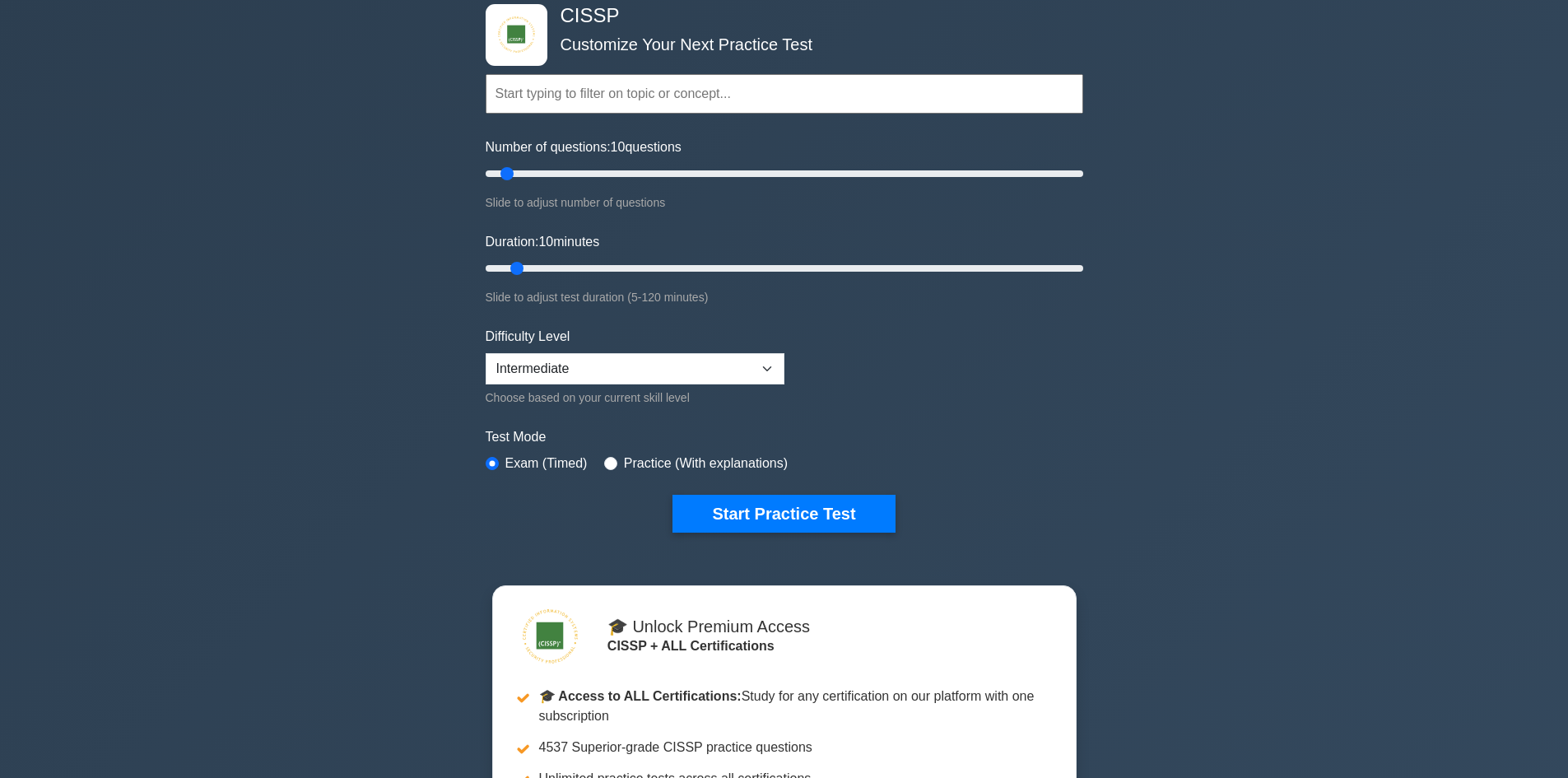
scroll to position [247, 0]
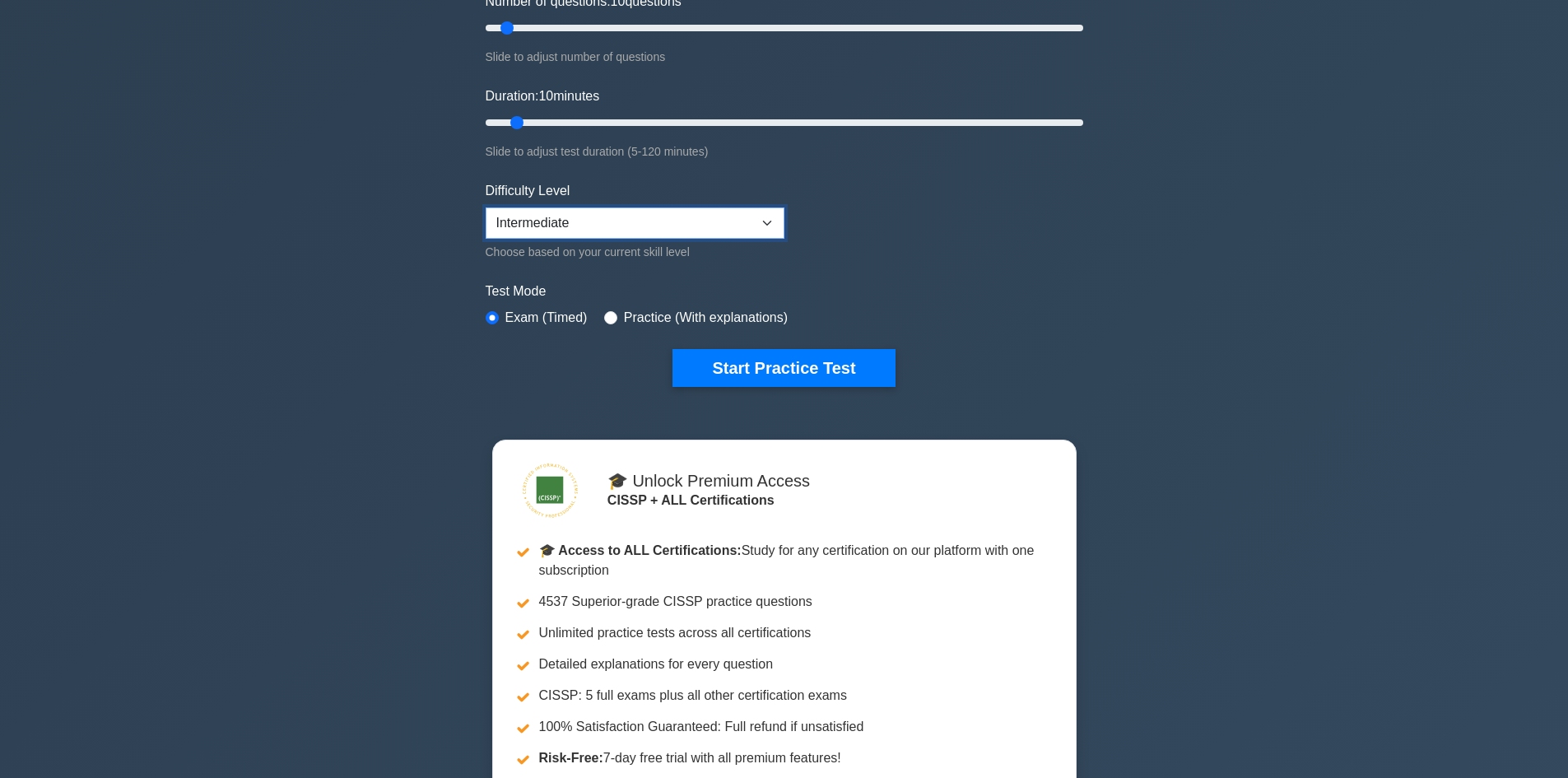
click at [681, 226] on select "Beginner Intermediate Expert" at bounding box center [634, 223] width 299 height 31
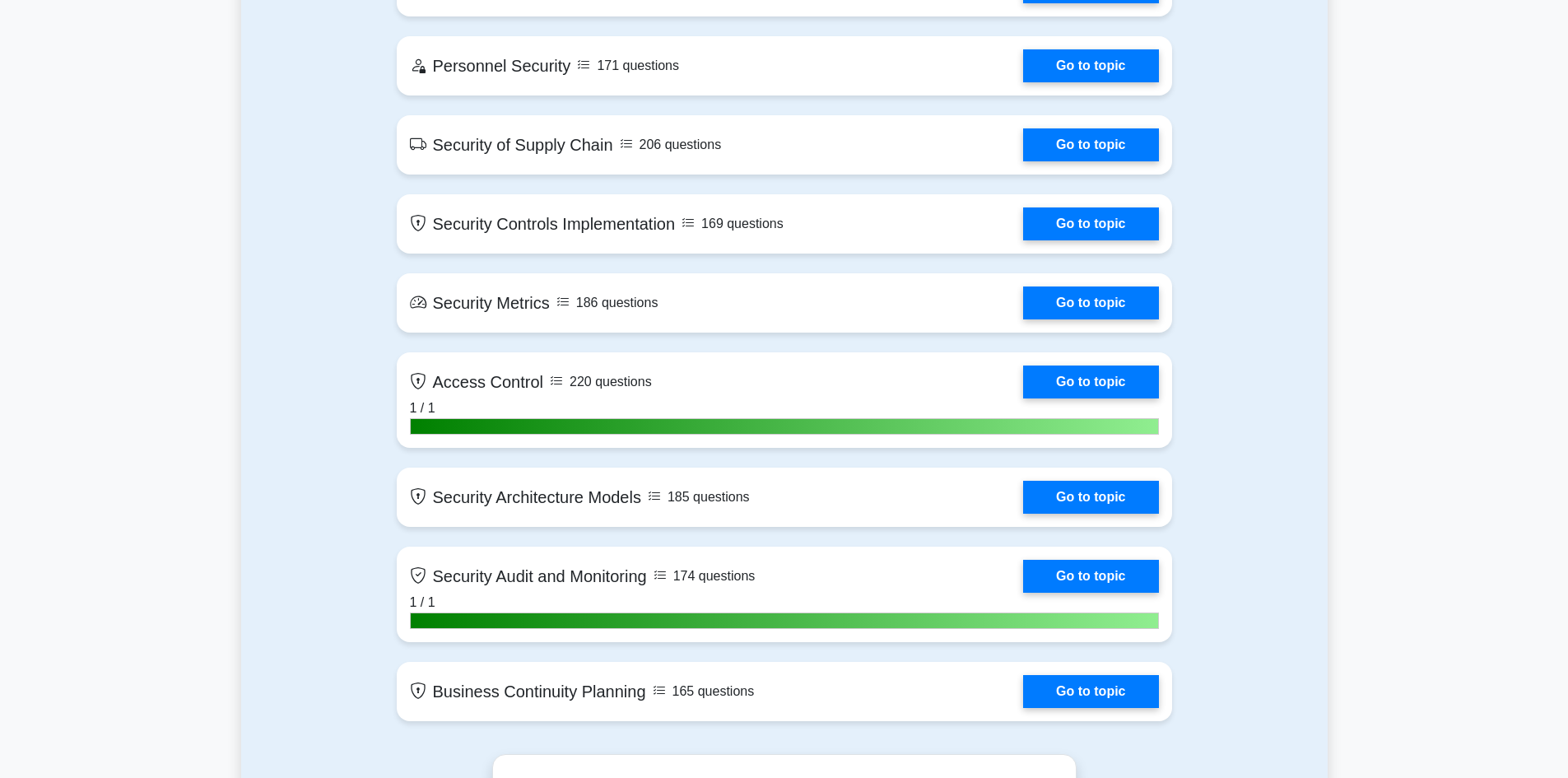
scroll to position [3210, 0]
